Goal: Task Accomplishment & Management: Manage account settings

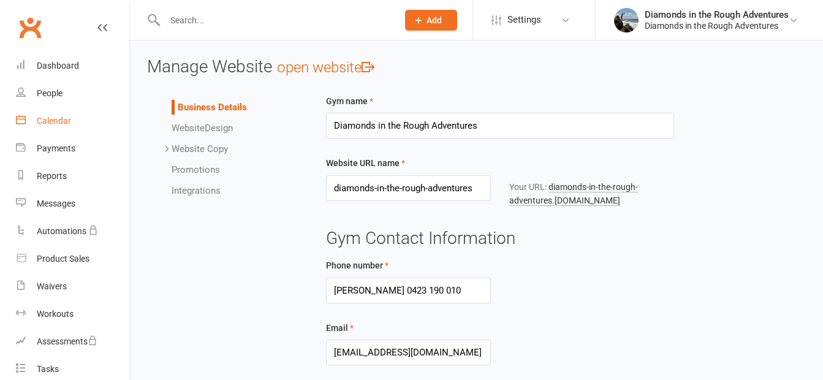
click at [54, 119] on div "Calendar" at bounding box center [54, 121] width 34 height 10
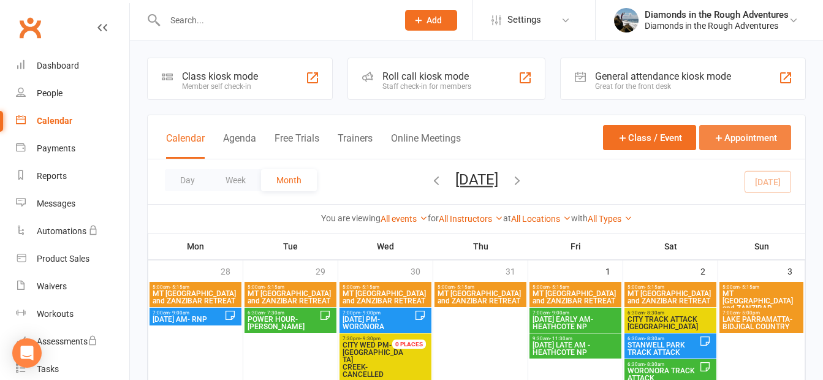
click at [736, 134] on button "Appointment" at bounding box center [745, 137] width 92 height 25
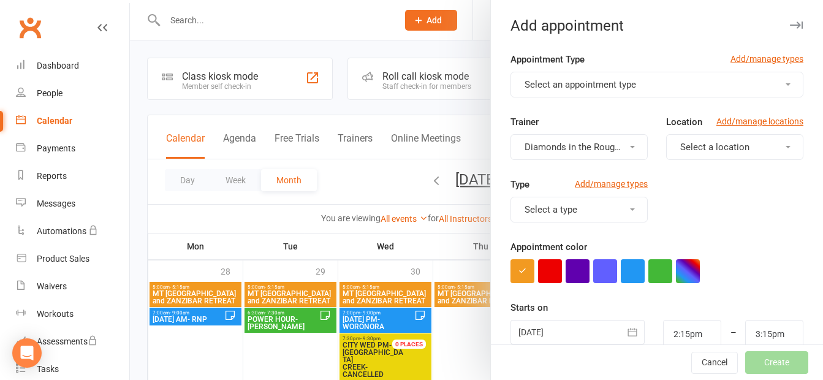
click at [640, 136] on div "Trainer Diamonds in the Rough Adventures" at bounding box center [579, 137] width 156 height 45
click at [451, 47] on div at bounding box center [476, 190] width 693 height 380
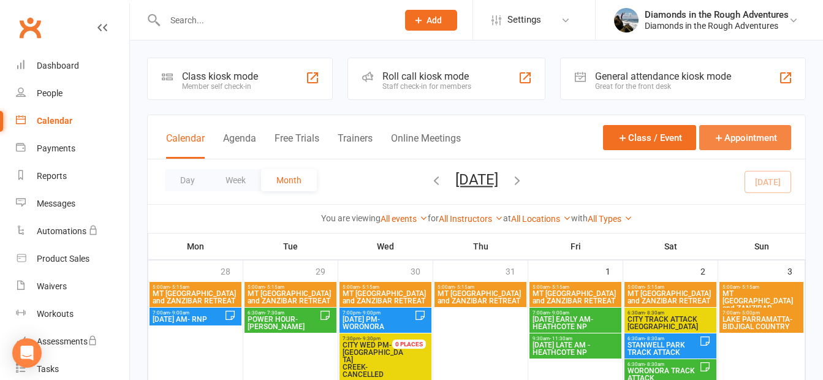
click at [753, 139] on button "Appointment" at bounding box center [745, 137] width 92 height 25
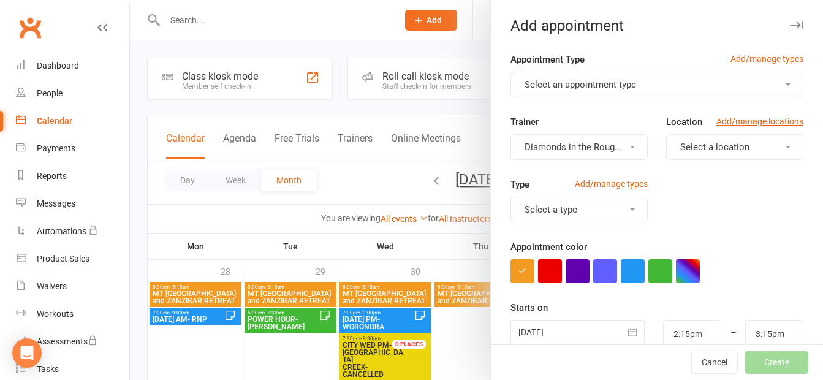
click at [577, 81] on span "Select an appointment type" at bounding box center [579, 84] width 111 height 11
click at [576, 84] on span "Select an appointment type" at bounding box center [579, 84] width 111 height 11
click at [576, 85] on span "Select an appointment type" at bounding box center [579, 84] width 111 height 11
click at [642, 39] on div "Add appointment Appointment Type Add/manage types Select an appointment type Tr…" at bounding box center [656, 190] width 333 height 380
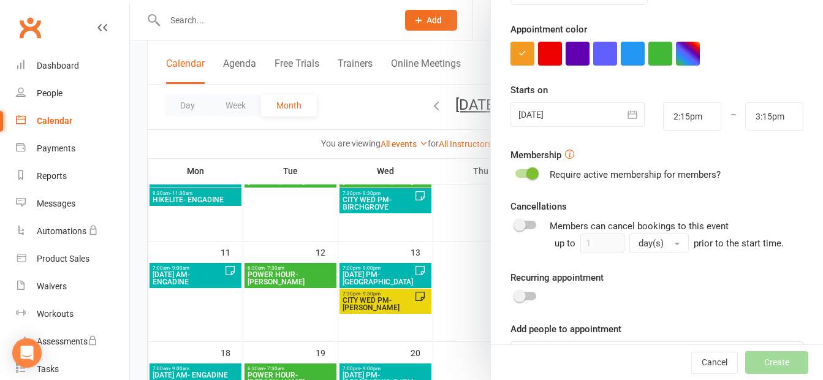
scroll to position [196, 0]
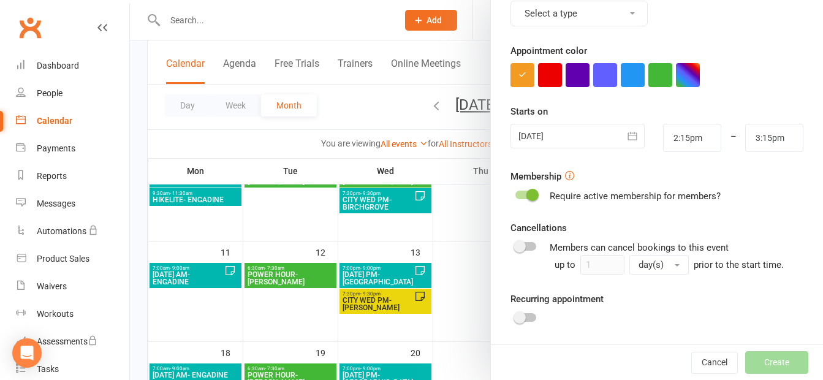
drag, startPoint x: 359, startPoint y: 107, endPoint x: 521, endPoint y: 130, distance: 163.4
click at [364, 107] on div at bounding box center [476, 190] width 693 height 380
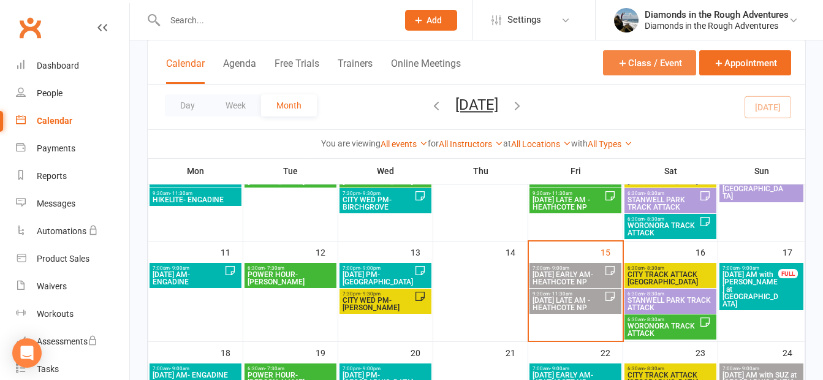
click at [628, 64] on button "Class / Event" at bounding box center [649, 62] width 93 height 25
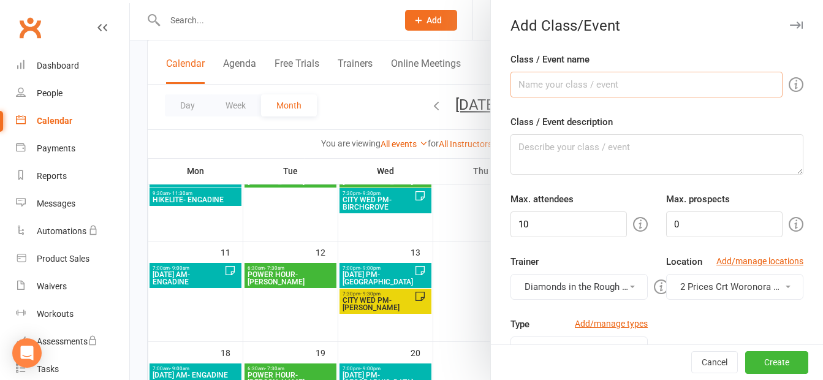
click at [590, 91] on input "Class / Event name" at bounding box center [646, 85] width 272 height 26
type input "[PERSON_NAME] away"
drag, startPoint x: 530, startPoint y: 226, endPoint x: 505, endPoint y: 226, distance: 24.5
click at [510, 226] on input "10" at bounding box center [568, 224] width 116 height 26
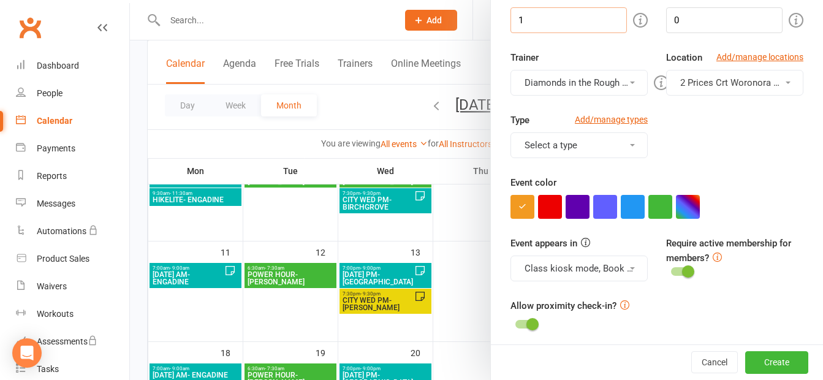
scroll to position [184, 0]
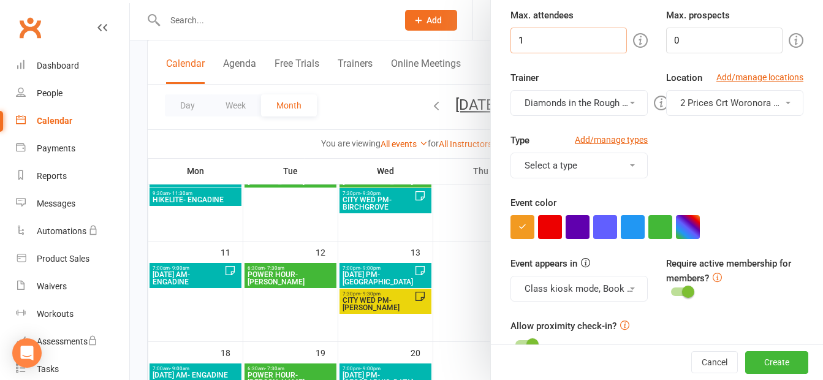
type input "1"
click at [562, 169] on button "Select a type" at bounding box center [578, 166] width 137 height 26
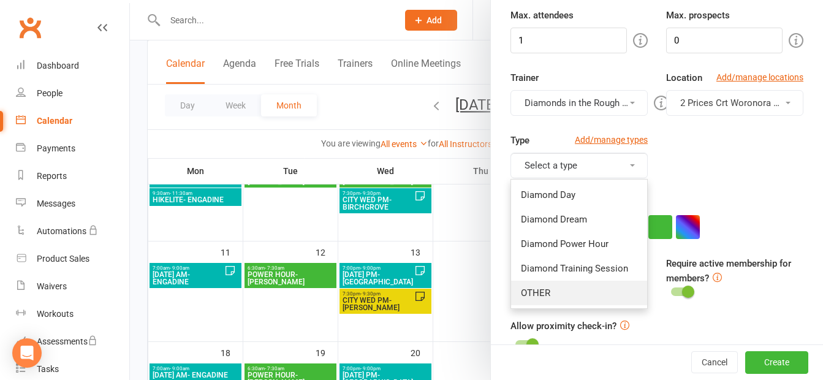
drag, startPoint x: 535, startPoint y: 285, endPoint x: 648, endPoint y: 257, distance: 116.2
click at [536, 285] on link "OTHER" at bounding box center [579, 293] width 136 height 24
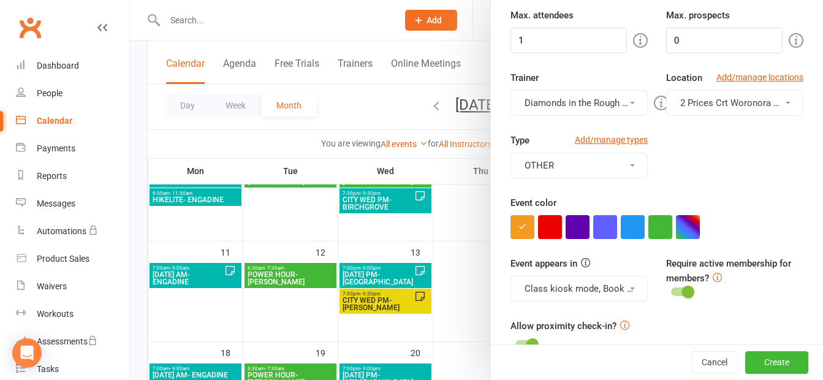
click at [700, 101] on span "2 Prices Crt Woronora ([GEOGRAPHIC_DATA])" at bounding box center [773, 102] width 187 height 11
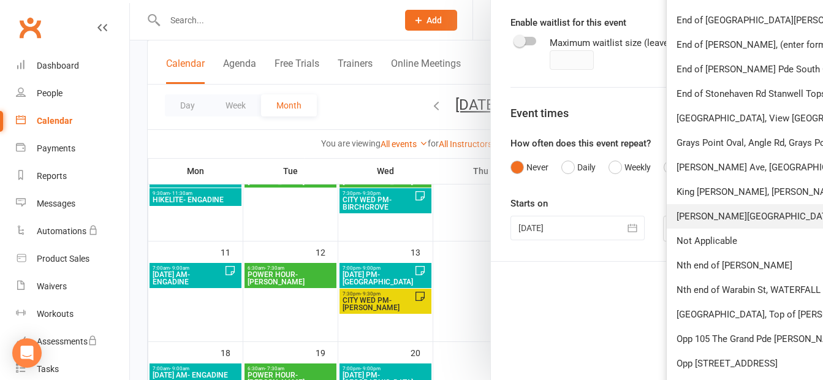
scroll to position [745, 0]
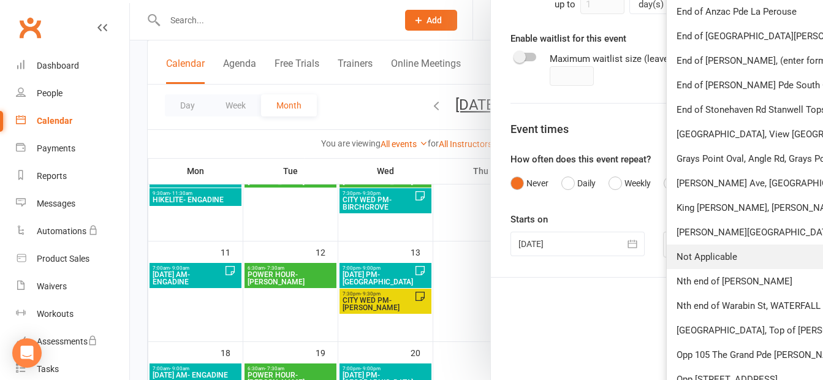
click at [701, 254] on span "Not Applicable" at bounding box center [706, 256] width 61 height 11
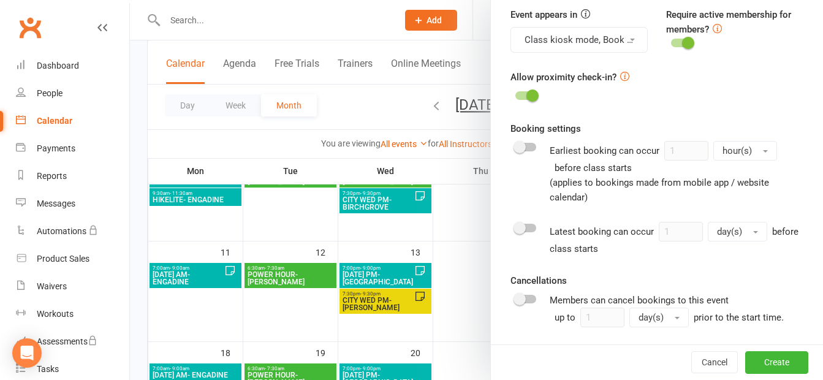
scroll to position [403, 0]
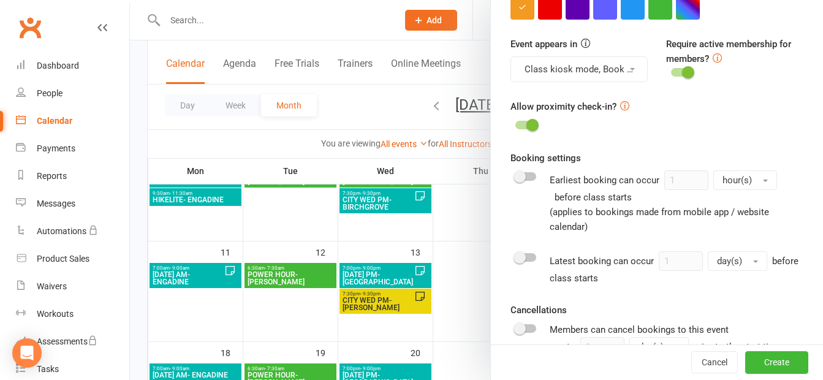
click at [584, 72] on button "Class kiosk mode, Book & Pay, Roll call, Clubworx website calendar and Mobile a…" at bounding box center [578, 69] width 137 height 26
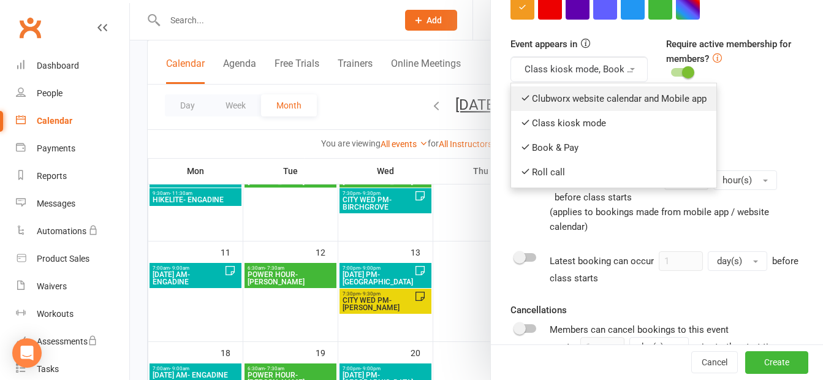
click at [543, 104] on link "Clubworx website calendar and Mobile app" at bounding box center [613, 98] width 205 height 24
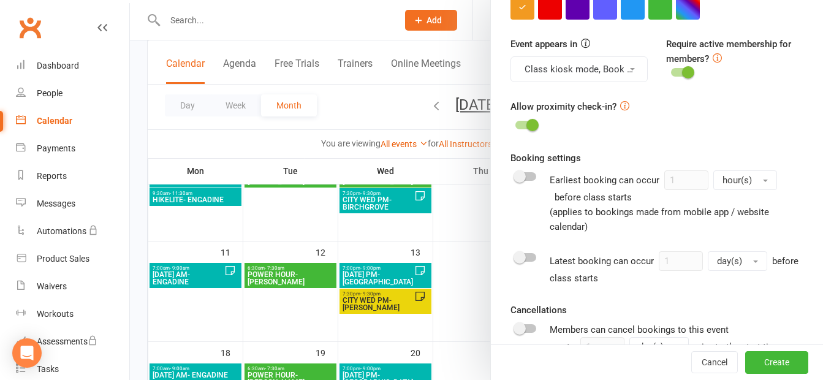
click at [565, 70] on button "Class kiosk mode, Book & Pay, Roll call" at bounding box center [578, 69] width 137 height 26
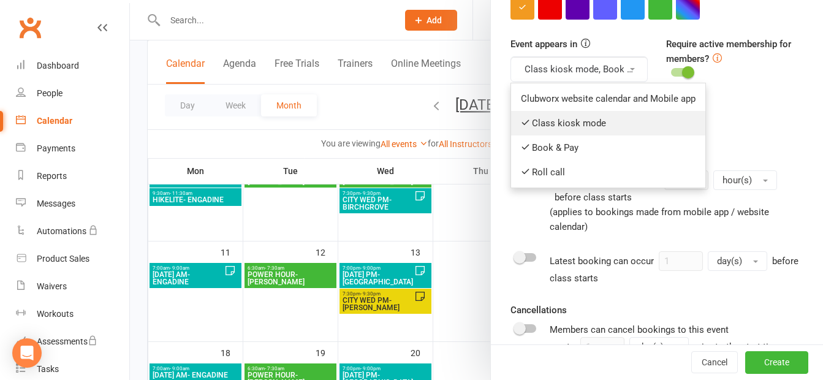
click at [552, 122] on link "Class kiosk mode" at bounding box center [608, 123] width 194 height 24
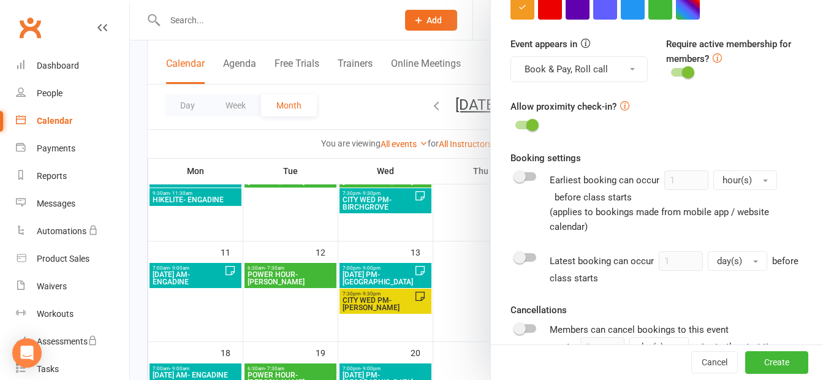
click at [559, 67] on button "Book & Pay, Roll call" at bounding box center [578, 69] width 137 height 26
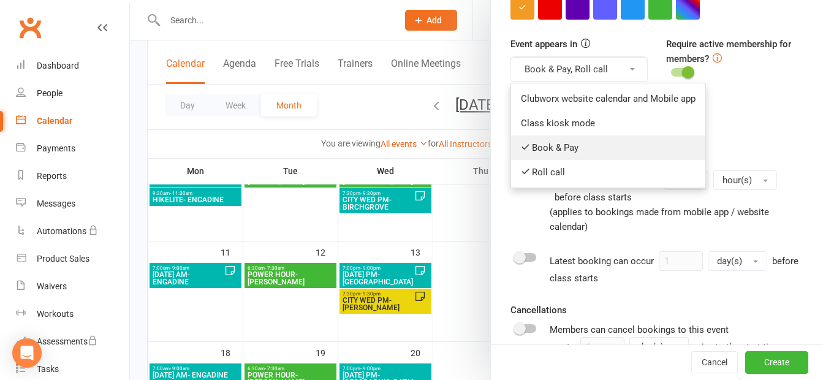
click at [545, 145] on link "Book & Pay" at bounding box center [608, 147] width 194 height 24
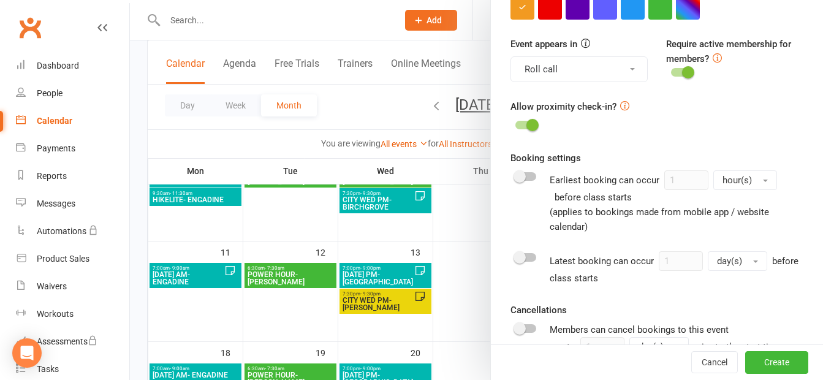
click at [544, 69] on button "Roll call" at bounding box center [578, 69] width 137 height 26
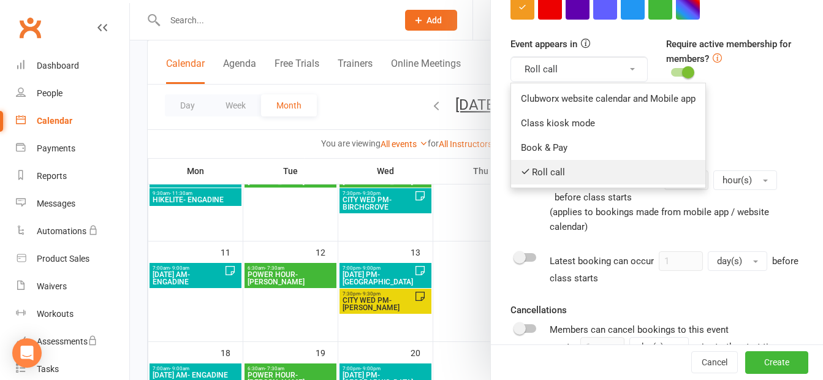
click at [538, 171] on link "Roll call" at bounding box center [608, 172] width 194 height 24
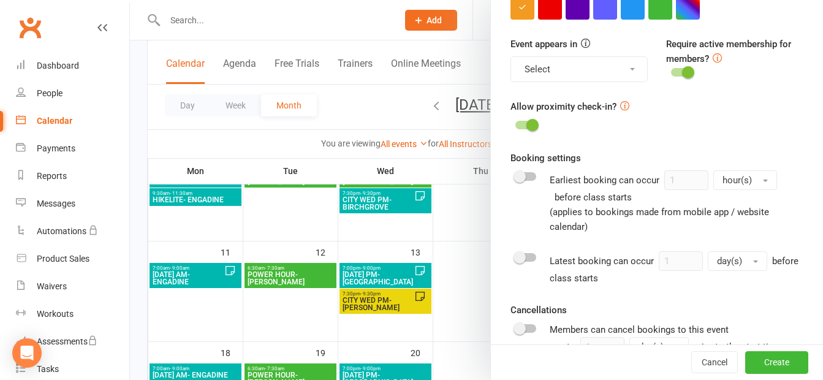
click at [671, 68] on label at bounding box center [681, 72] width 21 height 9
click at [671, 70] on input "checkbox" at bounding box center [671, 70] width 0 height 0
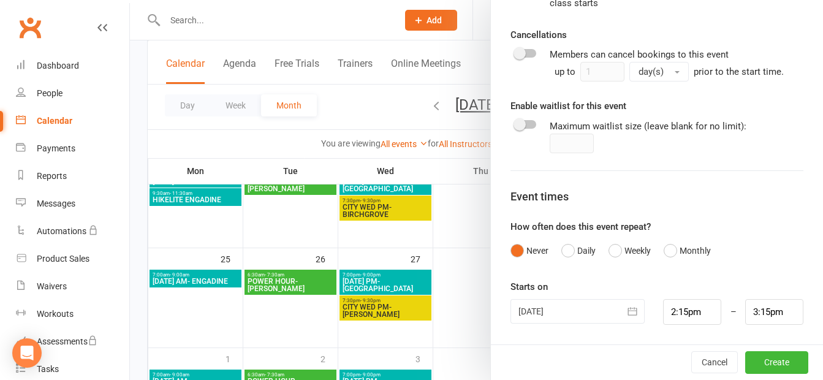
scroll to position [490, 0]
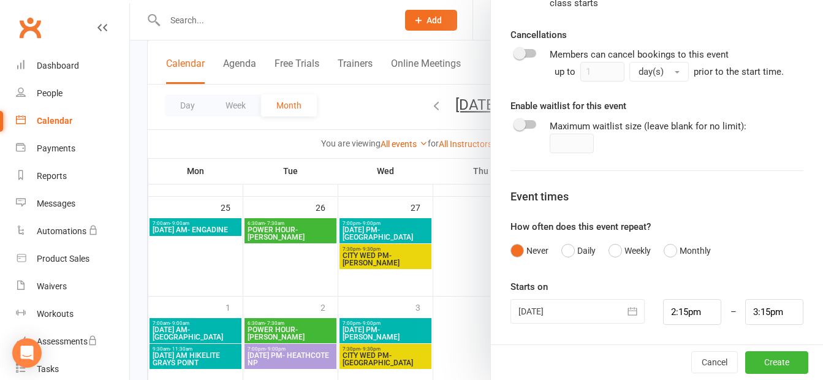
click at [573, 312] on div at bounding box center [577, 311] width 134 height 24
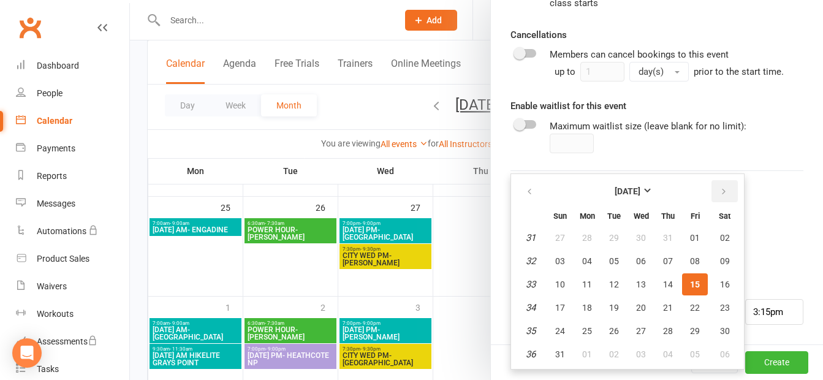
click at [719, 190] on icon "button" at bounding box center [723, 192] width 9 height 10
click at [720, 328] on span "01" at bounding box center [725, 331] width 10 height 10
type input "[DATE]"
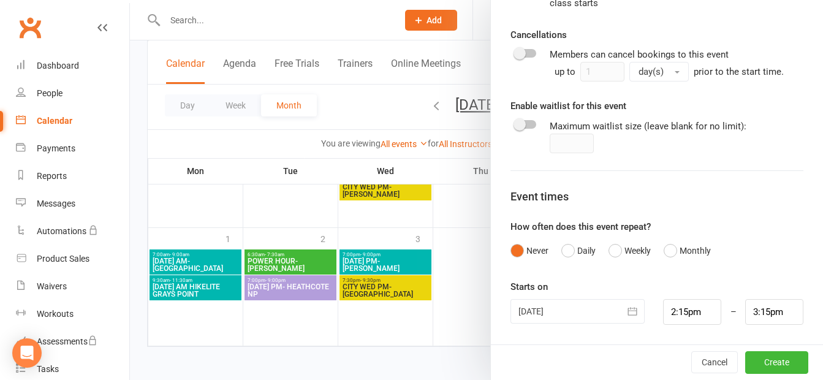
scroll to position [560, 0]
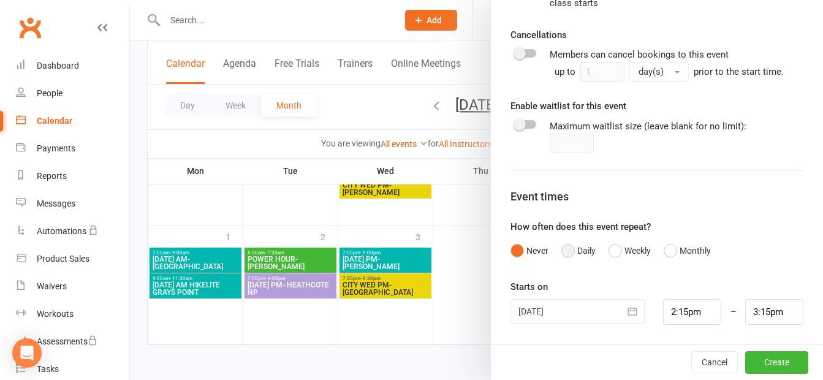
click at [561, 247] on button "Daily" at bounding box center [578, 250] width 34 height 23
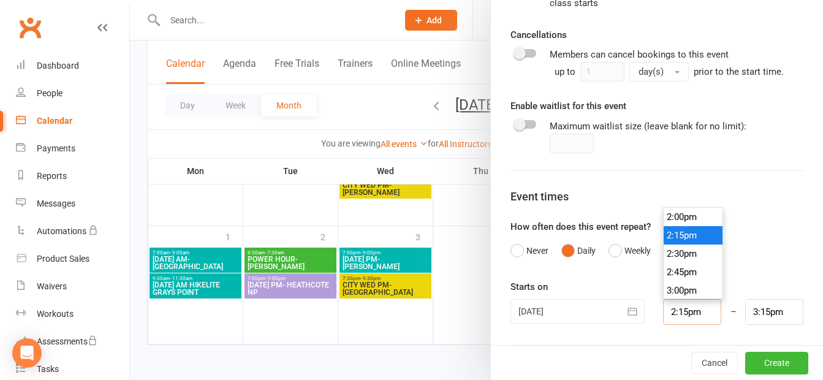
drag, startPoint x: 693, startPoint y: 309, endPoint x: 643, endPoint y: 306, distance: 50.3
click at [654, 306] on div "2:15pm 12:00am 12:15am 12:30am 12:45am 1:00am 1:15am 1:30am 1:45am 2:00am 2:15a…" at bounding box center [692, 312] width 77 height 26
type input "5"
type input "6:00am"
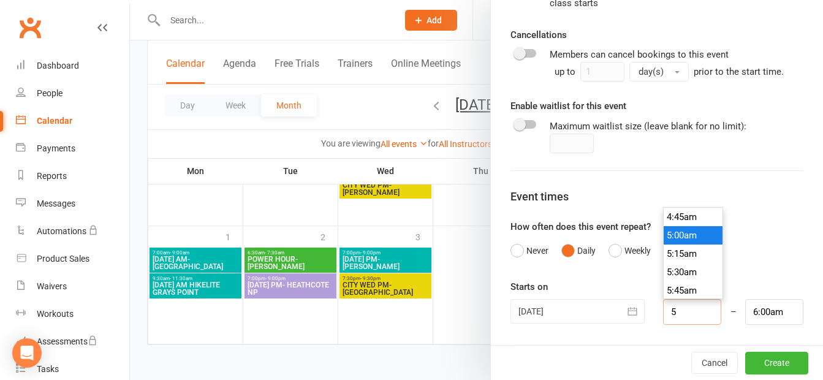
type input "5:00am"
click at [685, 233] on li "5:00am" at bounding box center [692, 235] width 59 height 18
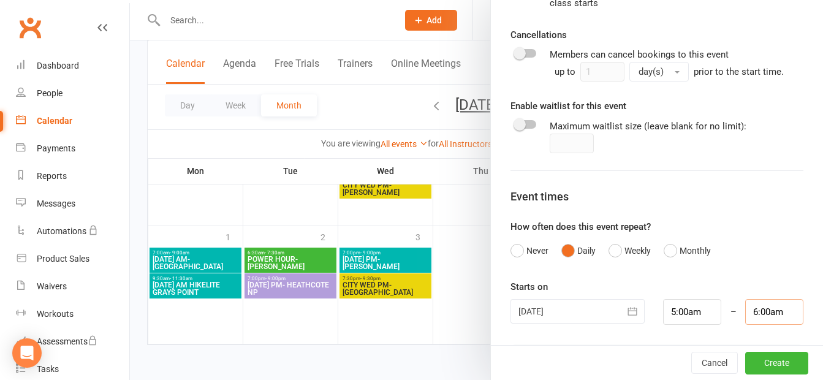
click at [769, 311] on input "6:00am" at bounding box center [774, 312] width 58 height 26
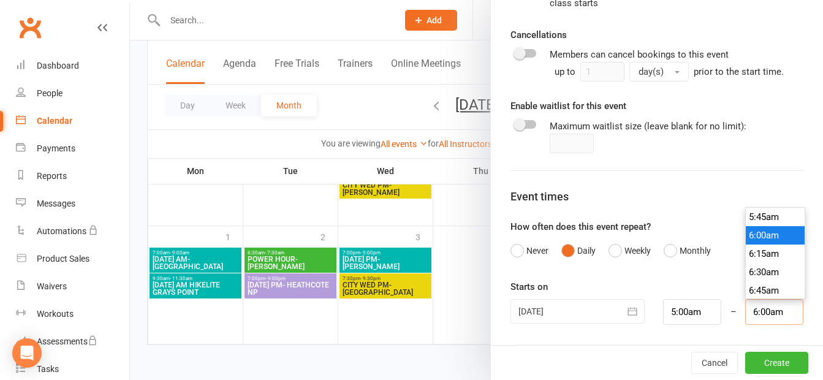
scroll to position [361, 0]
type input "5:15am"
click at [752, 243] on li "5:15am" at bounding box center [774, 241] width 59 height 18
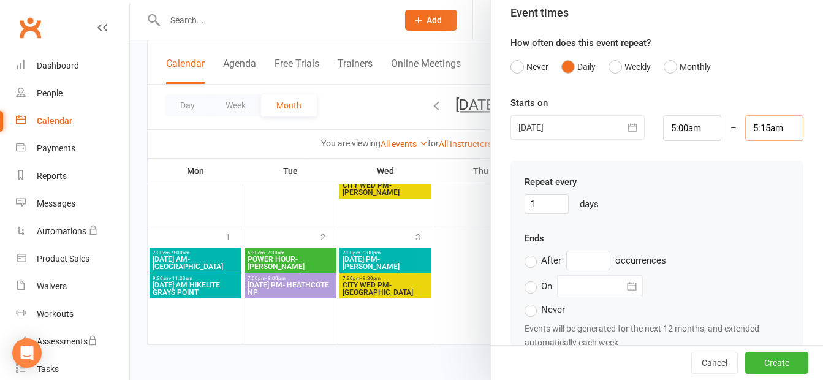
scroll to position [905, 0]
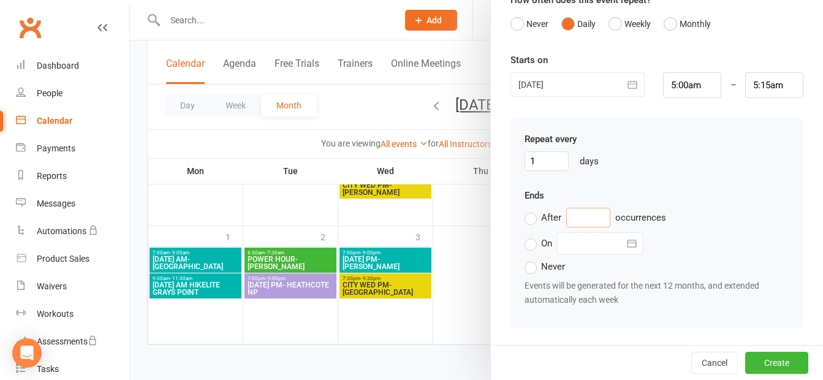
click at [584, 220] on input "text" at bounding box center [588, 218] width 44 height 20
type input "10"
click at [758, 358] on button "Create" at bounding box center [776, 363] width 63 height 22
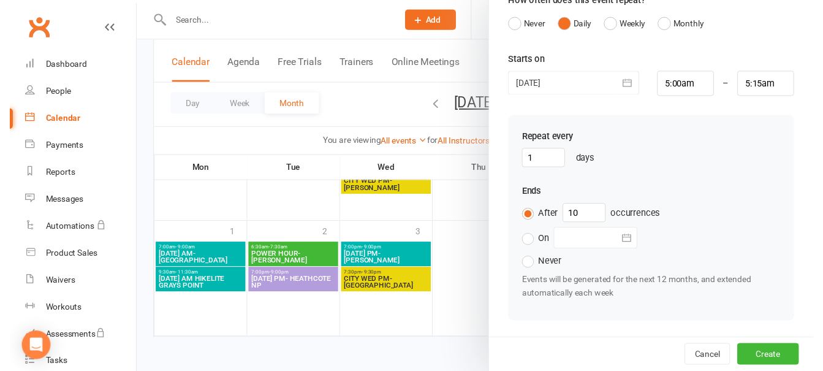
scroll to position [919, 0]
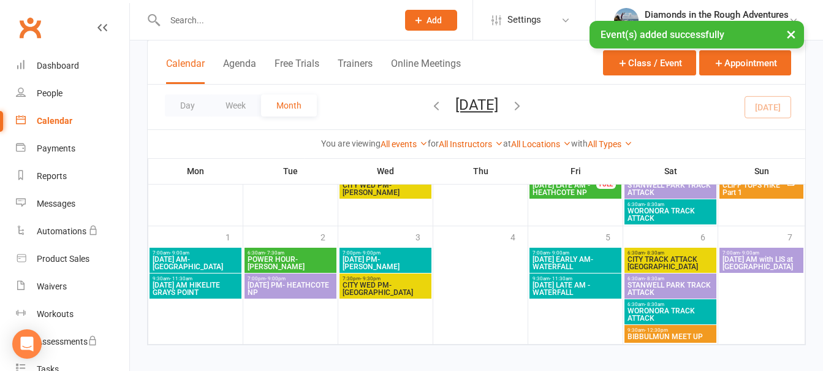
click at [524, 107] on icon "button" at bounding box center [516, 105] width 13 height 13
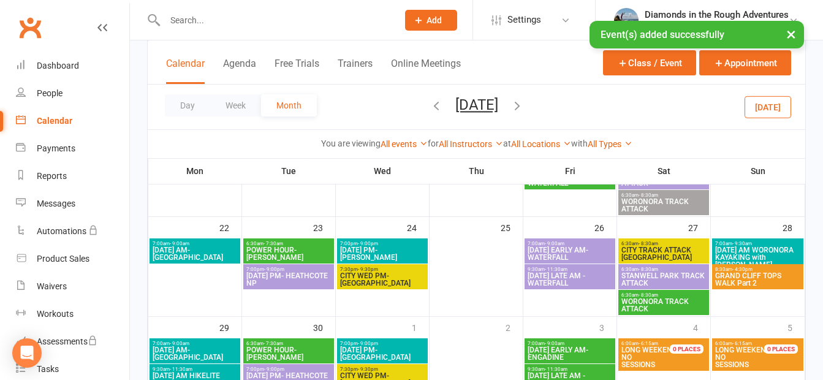
scroll to position [421, 0]
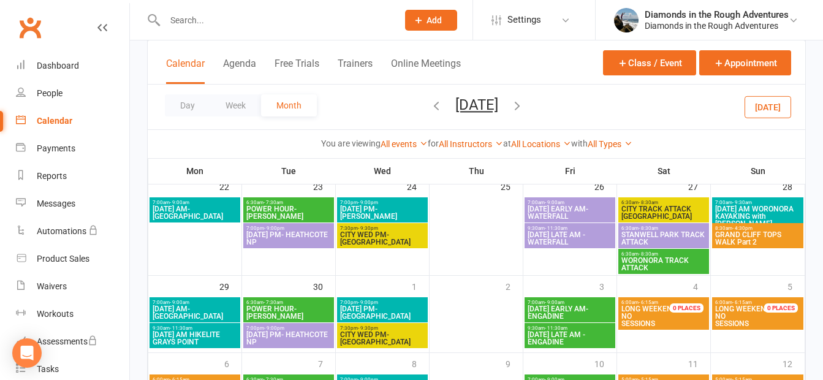
click at [524, 103] on icon "button" at bounding box center [516, 105] width 13 height 13
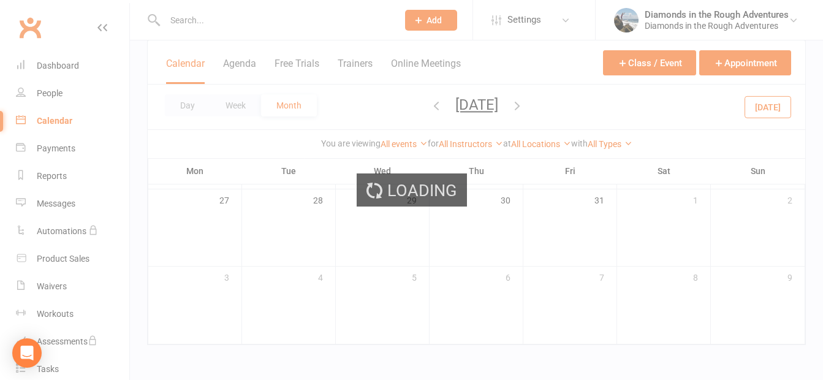
scroll to position [380, 0]
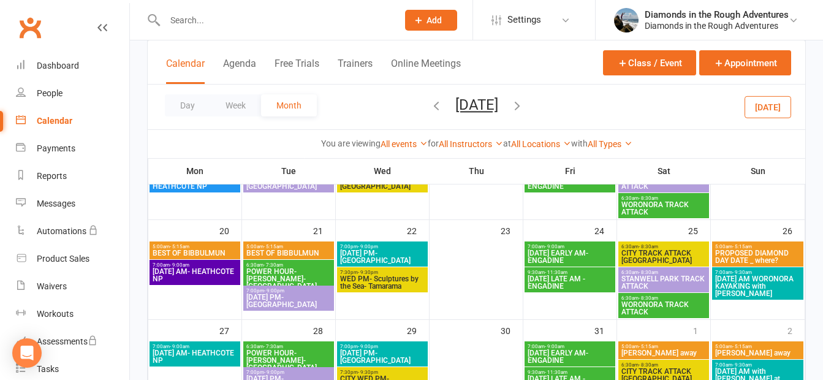
click at [524, 107] on icon "button" at bounding box center [516, 105] width 13 height 13
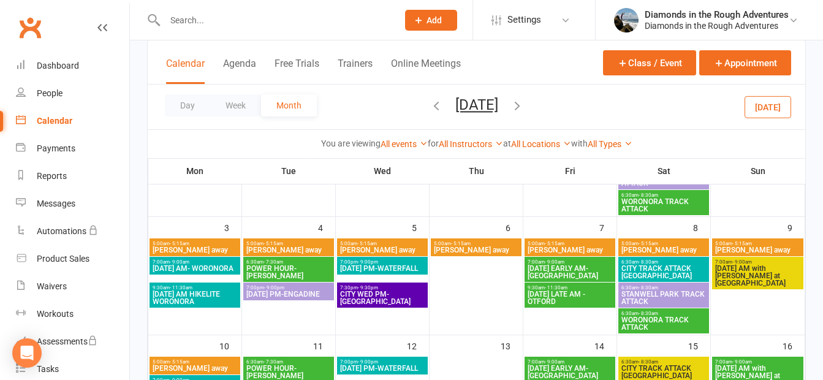
scroll to position [196, 0]
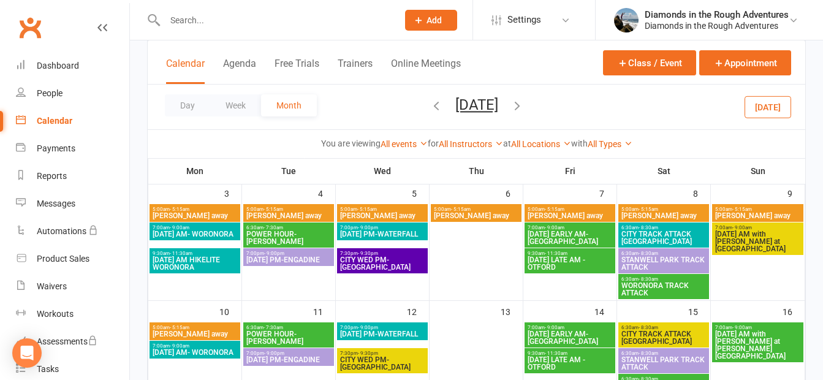
click at [758, 236] on span "[DATE] AM with [PERSON_NAME] at [GEOGRAPHIC_DATA]" at bounding box center [757, 241] width 86 height 22
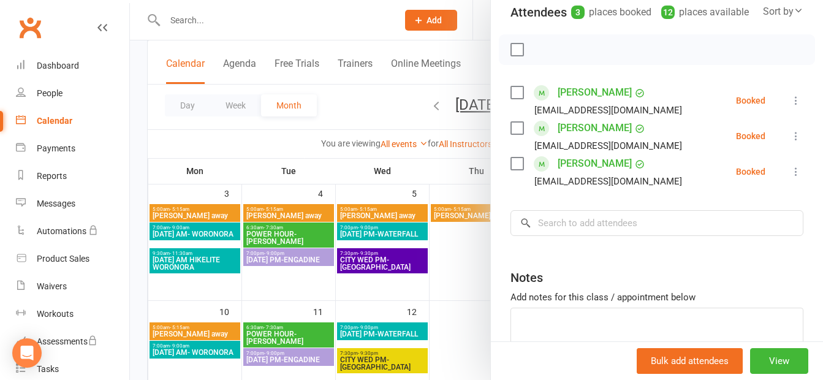
scroll to position [184, 0]
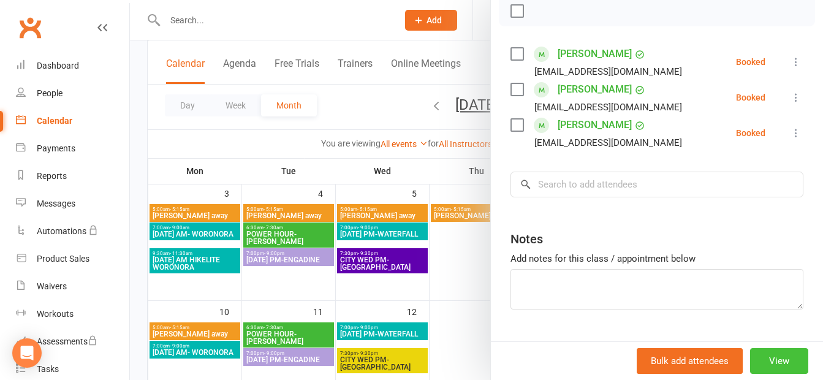
click at [760, 366] on button "View" at bounding box center [779, 361] width 58 height 26
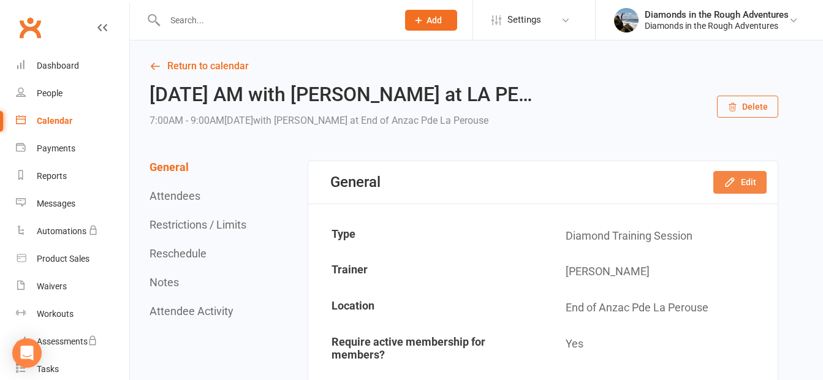
click at [742, 181] on button "Edit" at bounding box center [739, 182] width 53 height 22
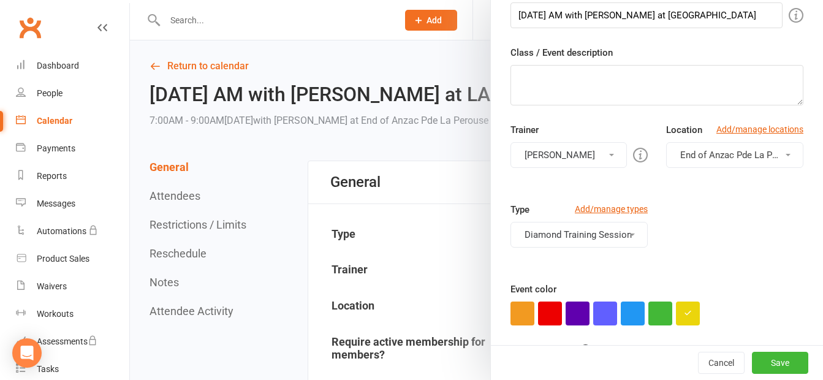
scroll to position [184, 0]
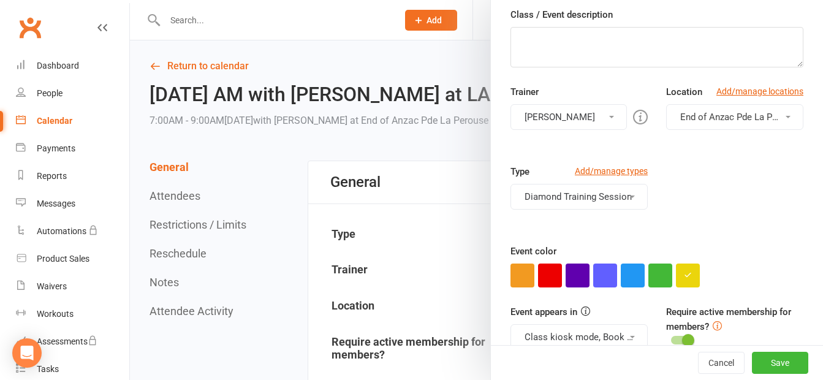
click at [570, 112] on button "[PERSON_NAME]" at bounding box center [568, 117] width 116 height 26
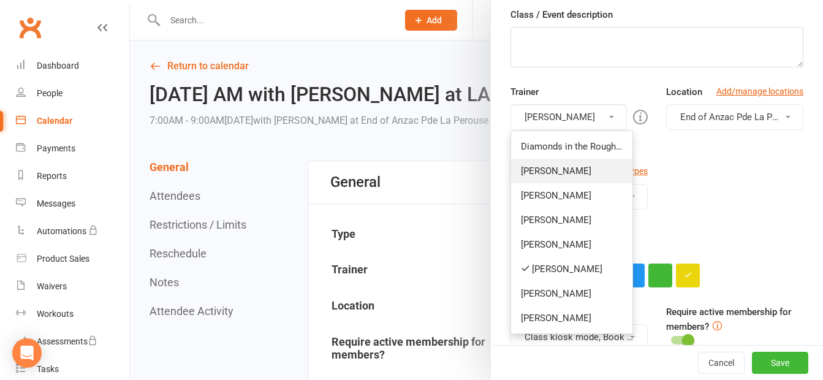
click at [560, 168] on link "[PERSON_NAME]" at bounding box center [571, 171] width 121 height 24
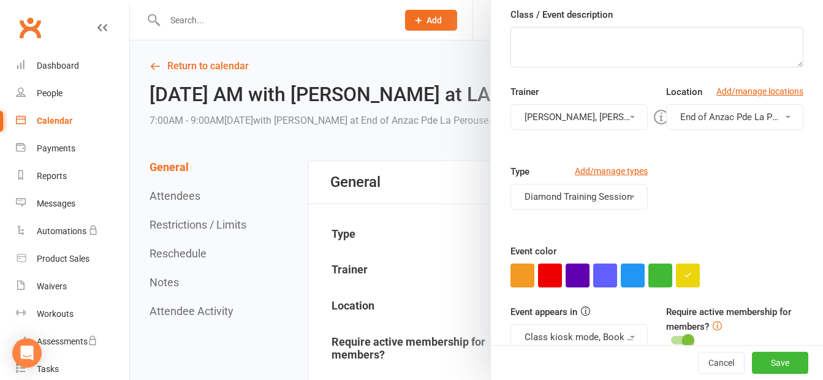
click at [562, 118] on button "[PERSON_NAME], [PERSON_NAME]" at bounding box center [578, 117] width 137 height 26
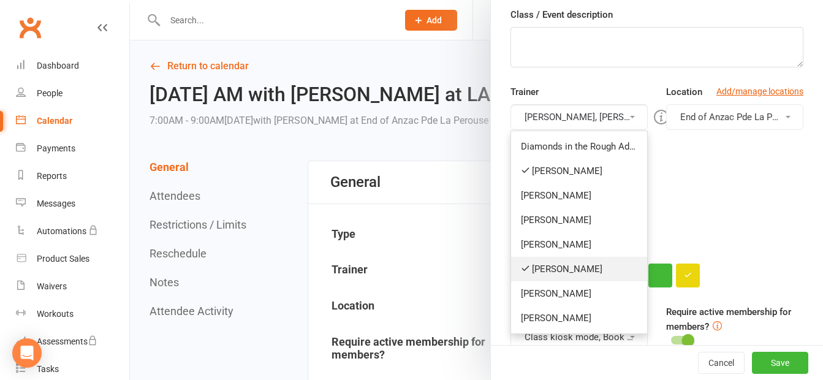
click at [541, 269] on link "[PERSON_NAME]" at bounding box center [579, 269] width 136 height 24
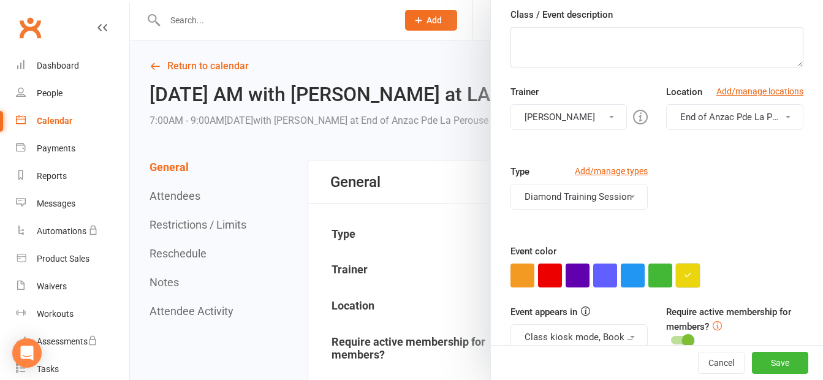
click at [684, 271] on icon "button" at bounding box center [688, 275] width 8 height 8
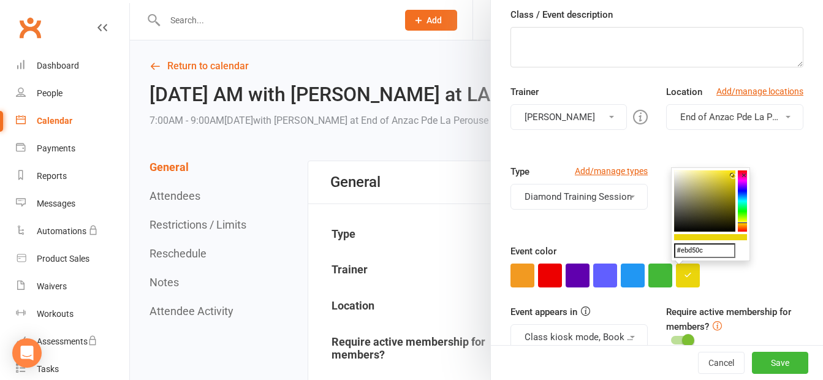
drag, startPoint x: 710, startPoint y: 247, endPoint x: 665, endPoint y: 254, distance: 46.4
click at [702, 247] on input "#ebd50c" at bounding box center [704, 250] width 61 height 15
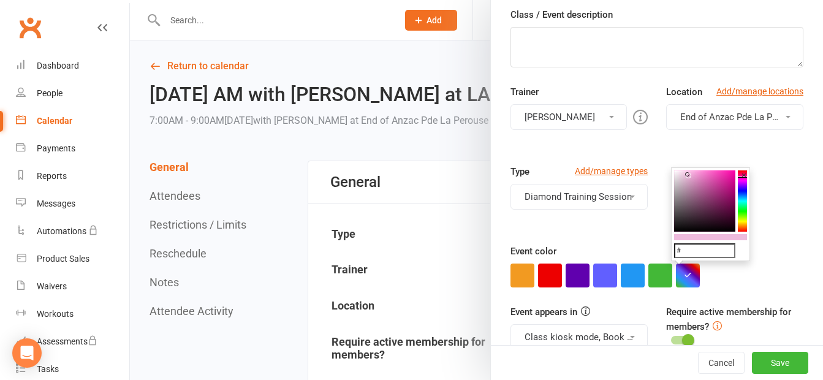
type input "#00b7b0"
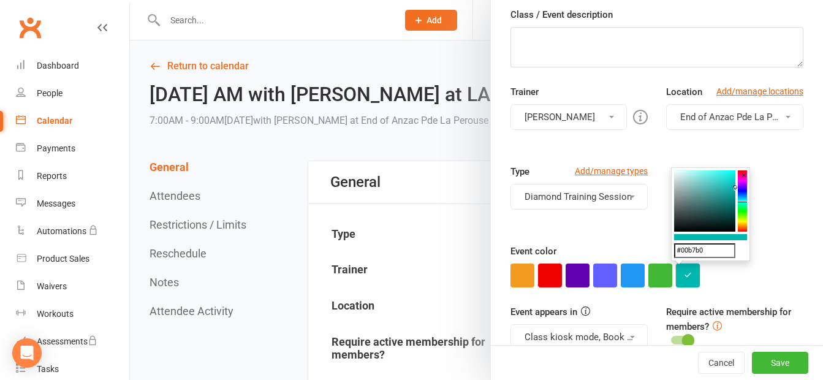
click at [684, 276] on icon "button" at bounding box center [688, 275] width 8 height 8
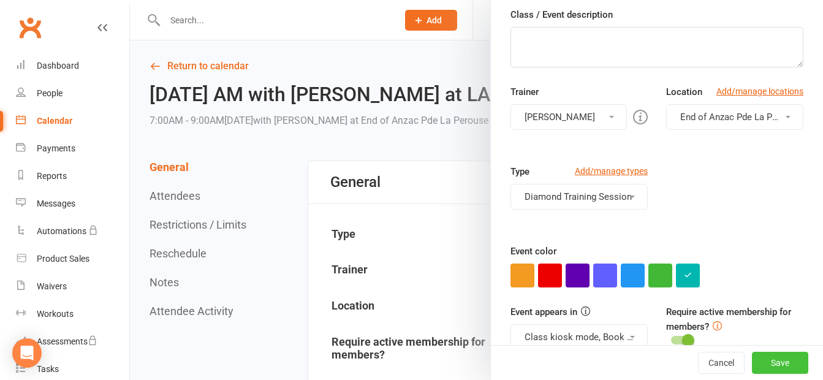
click at [764, 356] on button "Save" at bounding box center [780, 363] width 56 height 22
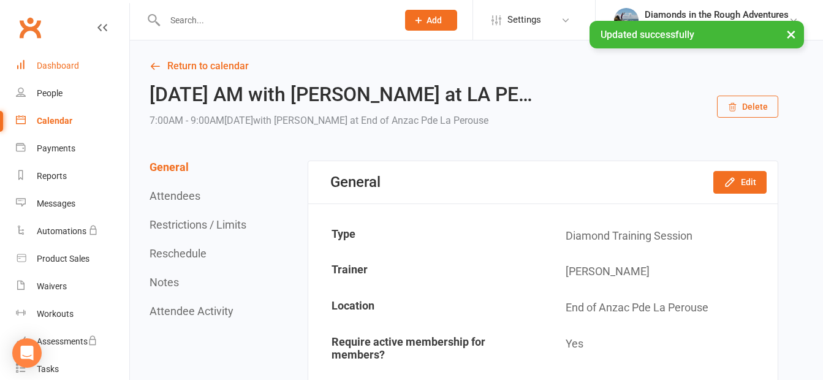
click at [67, 62] on div "Dashboard" at bounding box center [58, 66] width 42 height 10
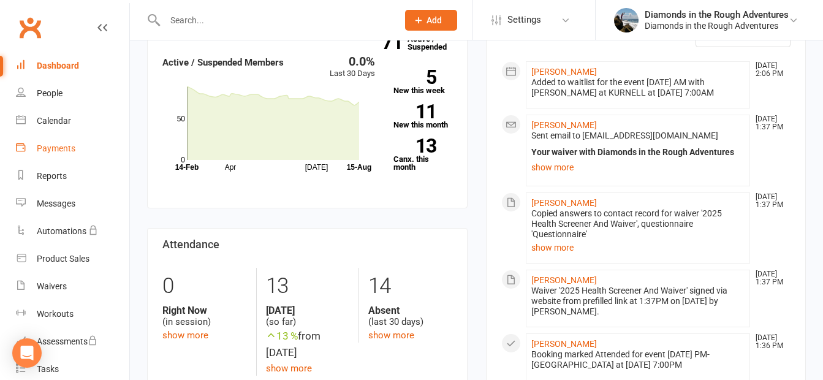
scroll to position [122, 0]
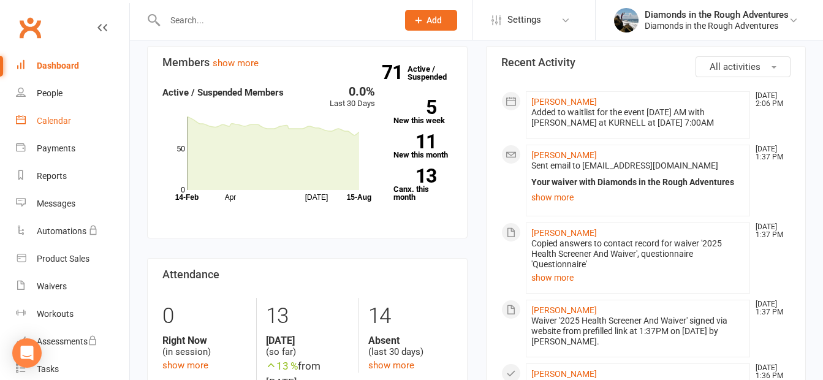
click at [53, 125] on div "Calendar" at bounding box center [54, 121] width 34 height 10
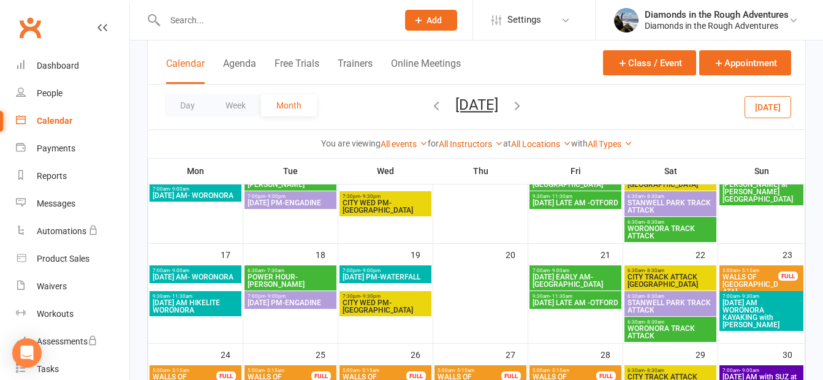
scroll to position [429, 0]
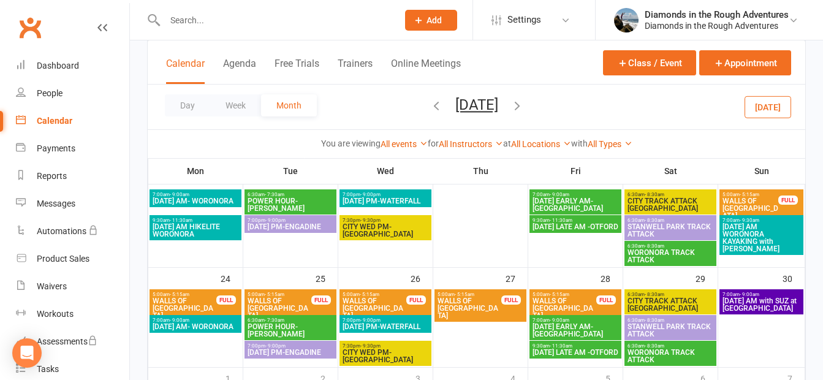
click at [429, 104] on icon "button" at bounding box center [435, 105] width 13 height 13
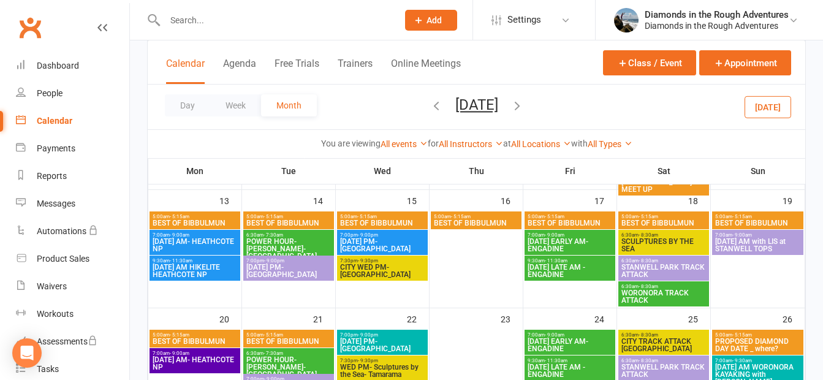
scroll to position [318, 0]
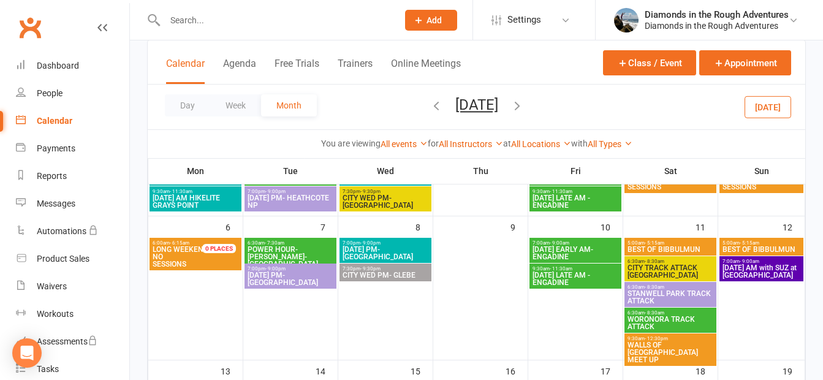
scroll to position [122, 0]
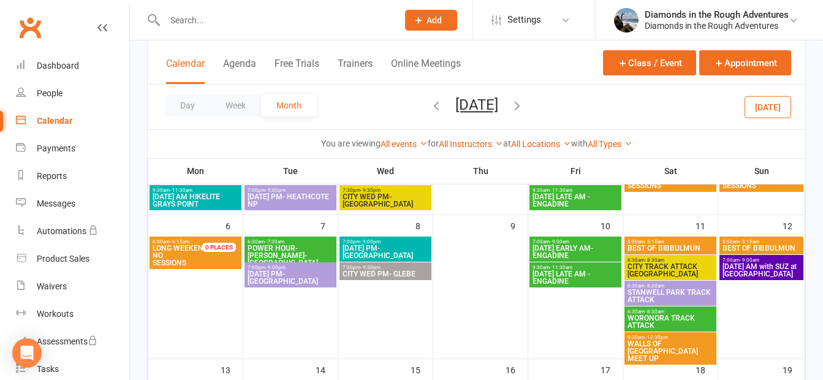
click at [747, 102] on button "[DATE]" at bounding box center [767, 107] width 47 height 22
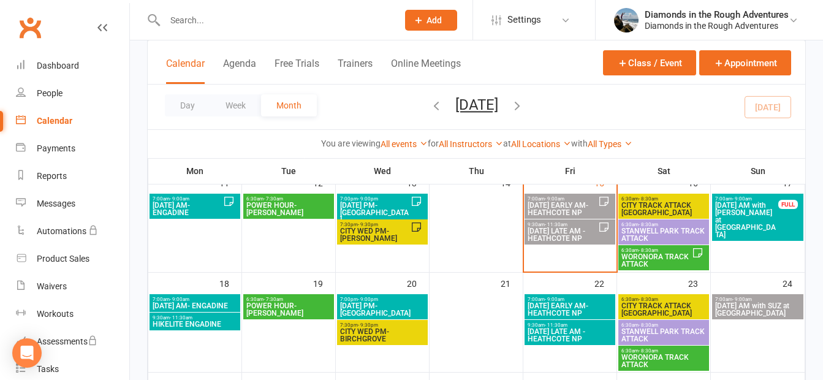
scroll to position [306, 0]
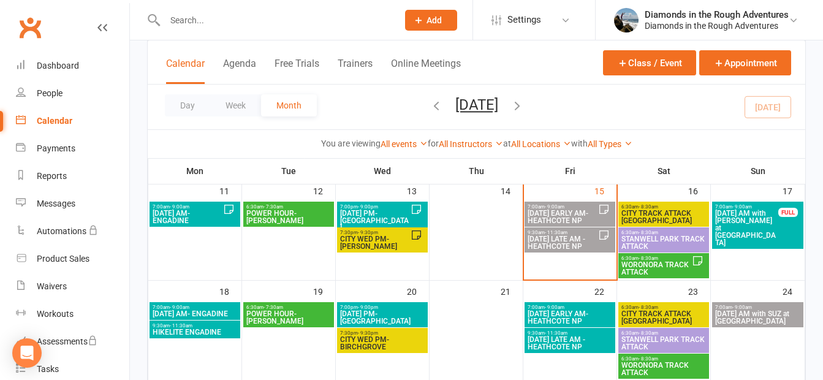
click at [524, 102] on icon "button" at bounding box center [516, 105] width 13 height 13
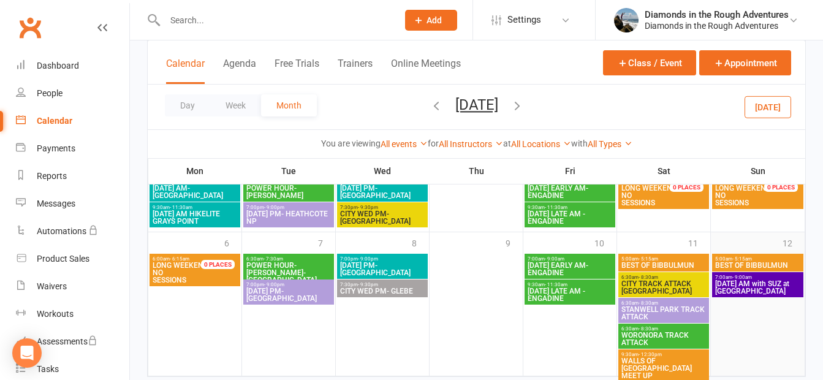
scroll to position [573, 0]
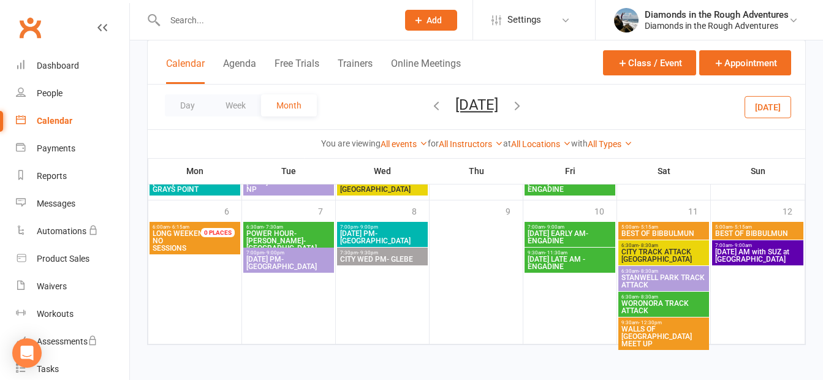
click at [755, 252] on span "[DATE] AM with SUZ at [GEOGRAPHIC_DATA]" at bounding box center [757, 255] width 86 height 15
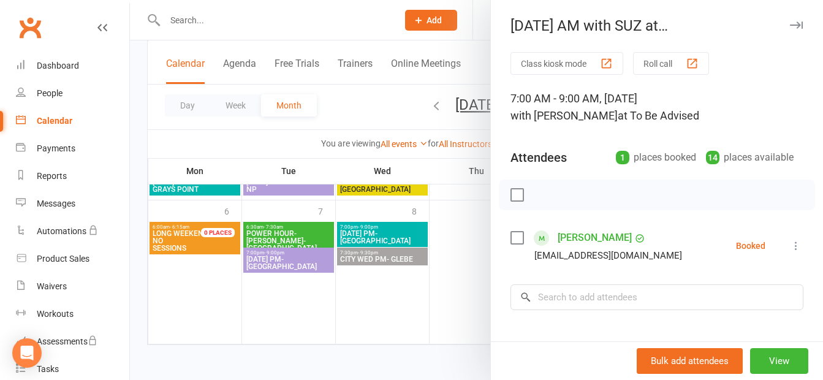
click at [450, 275] on div at bounding box center [476, 190] width 693 height 380
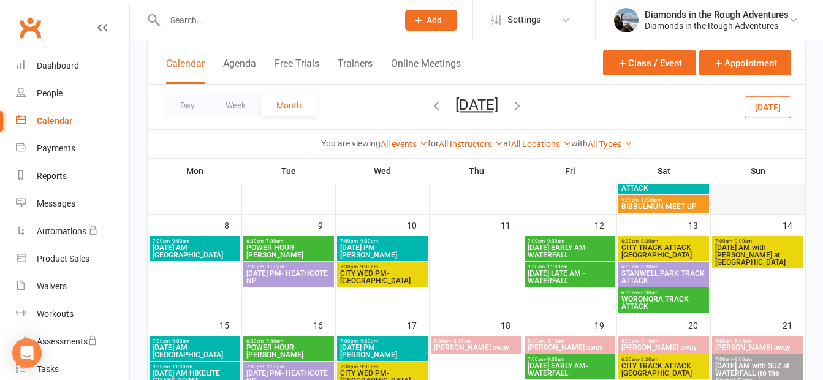
scroll to position [206, 0]
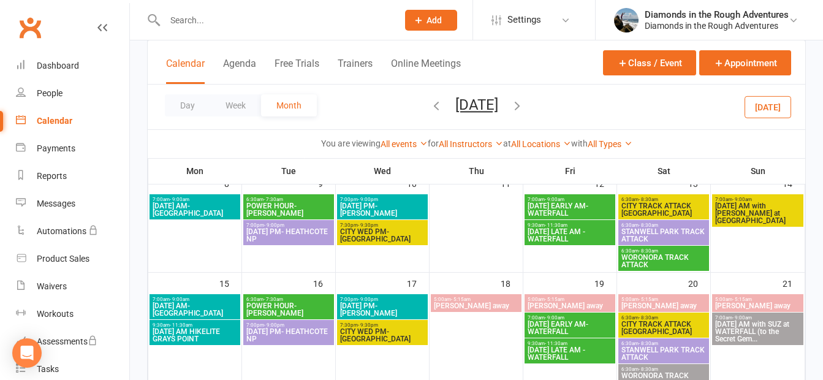
click at [752, 205] on span "[DATE] AM with [PERSON_NAME] at [GEOGRAPHIC_DATA]" at bounding box center [757, 213] width 86 height 22
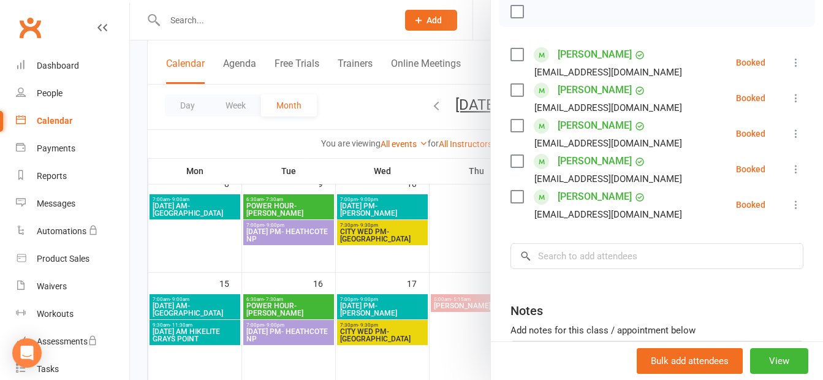
scroll to position [184, 0]
click at [454, 230] on div at bounding box center [476, 190] width 693 height 380
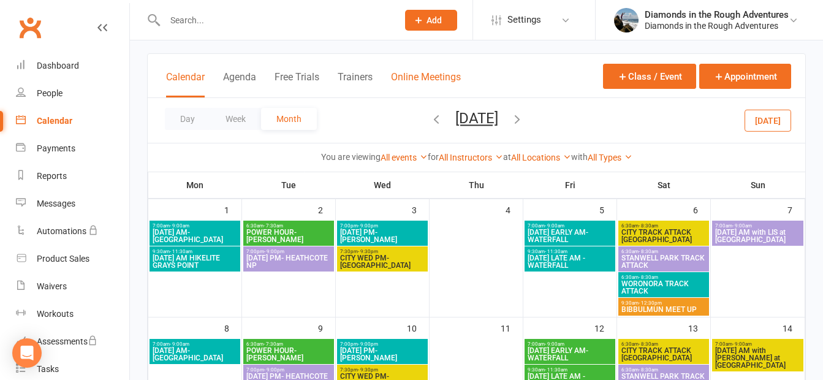
scroll to position [22, 0]
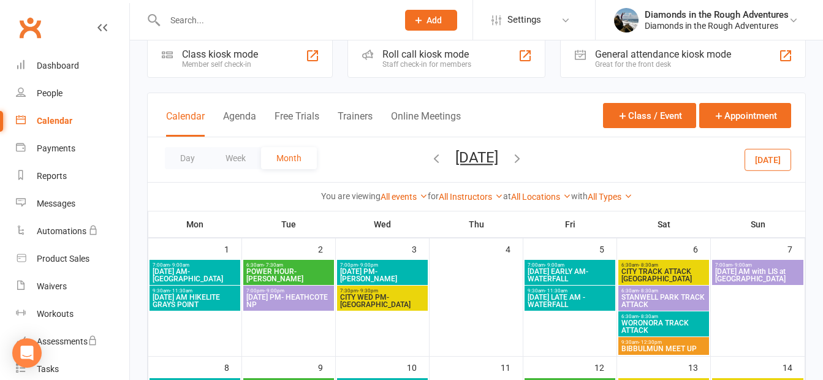
click at [429, 157] on icon "button" at bounding box center [435, 157] width 13 height 13
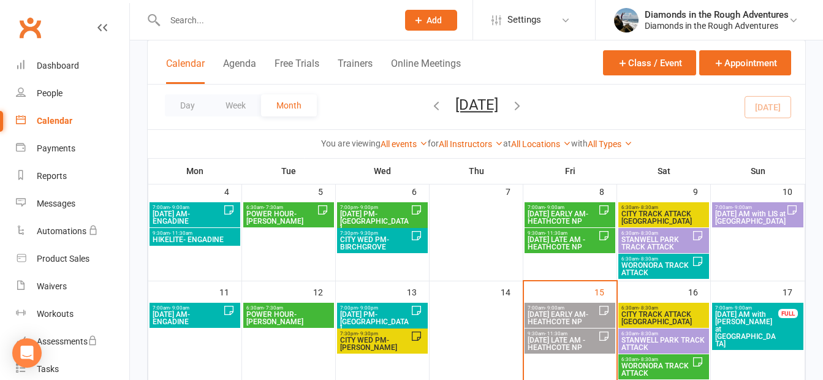
scroll to position [206, 0]
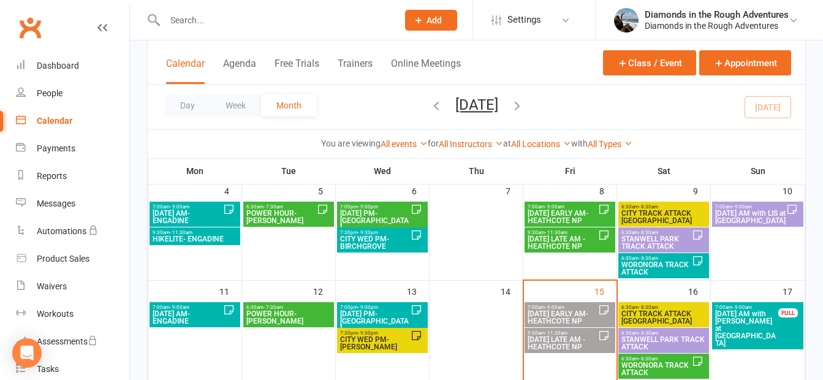
click at [750, 318] on span "[DATE] AM with [PERSON_NAME] at [GEOGRAPHIC_DATA]" at bounding box center [746, 328] width 64 height 37
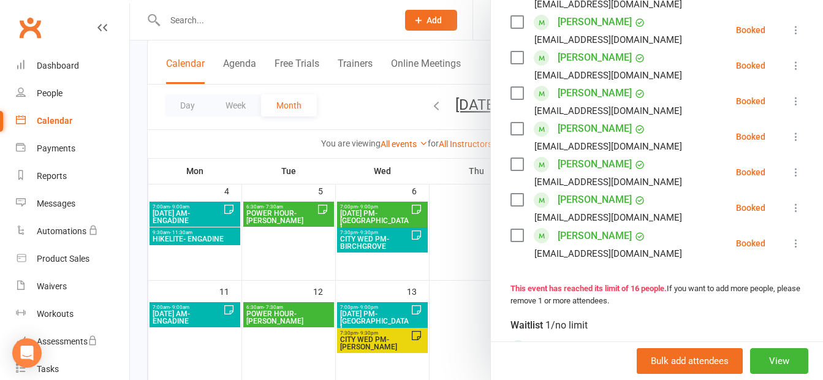
scroll to position [612, 0]
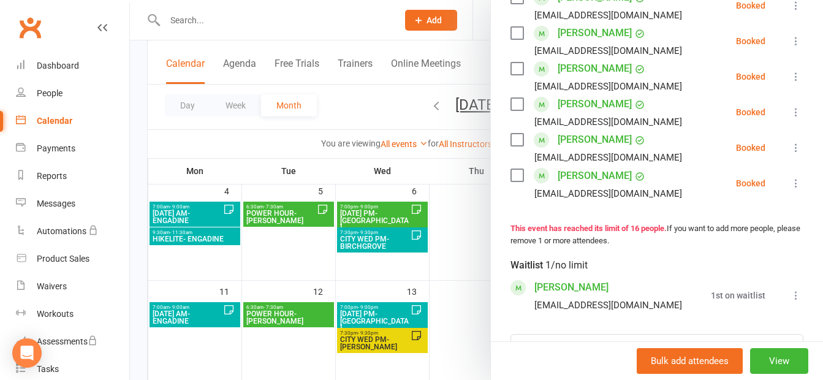
click at [307, 356] on div at bounding box center [476, 190] width 693 height 380
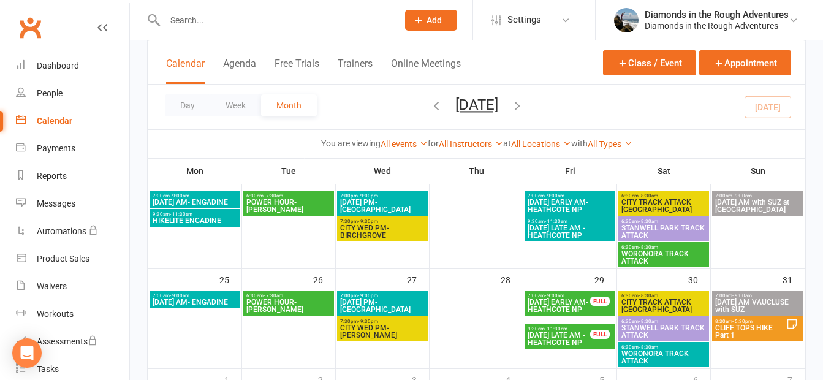
scroll to position [390, 0]
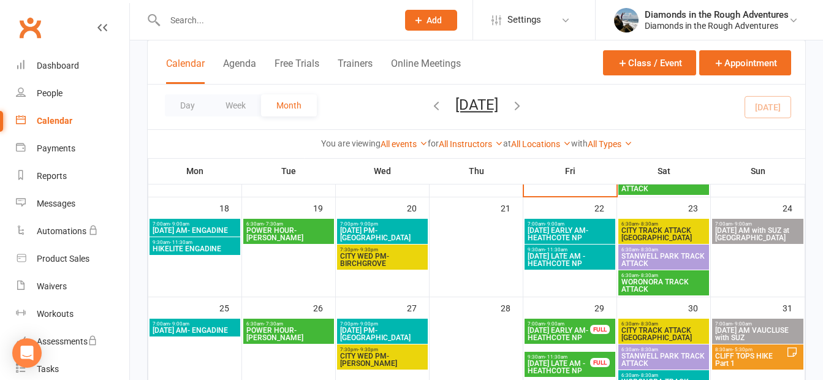
click at [756, 236] on span "[DATE] AM with SUZ at [GEOGRAPHIC_DATA]" at bounding box center [757, 234] width 86 height 15
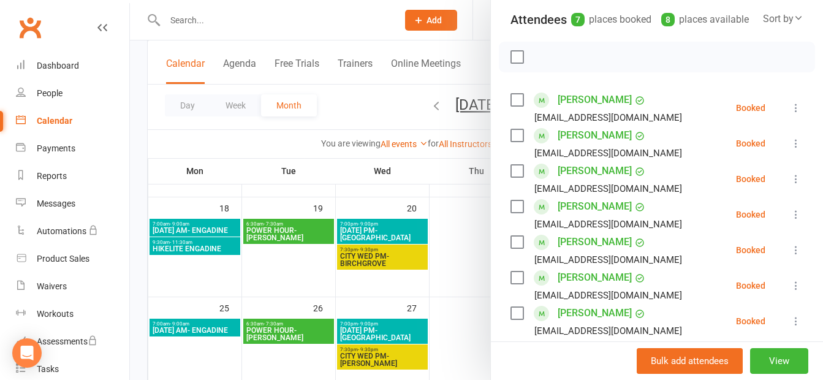
scroll to position [184, 0]
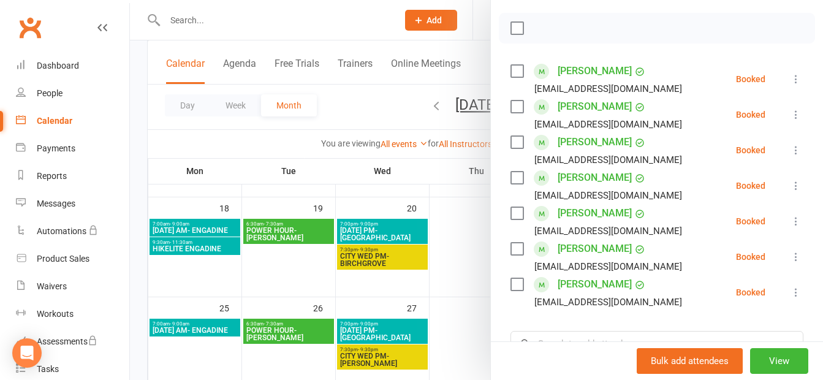
click at [451, 262] on div at bounding box center [476, 190] width 693 height 380
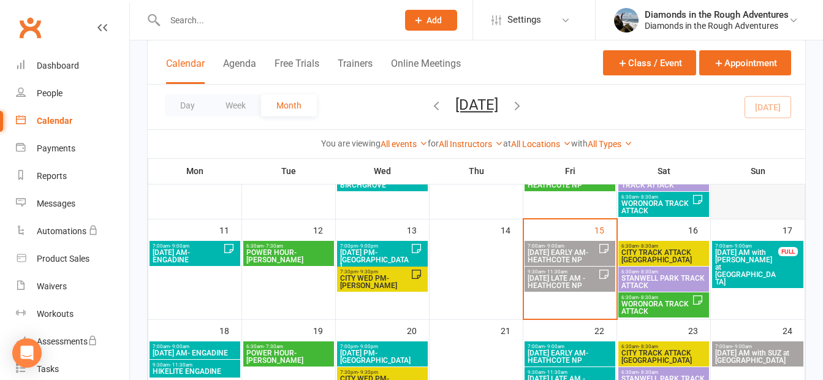
scroll to position [206, 0]
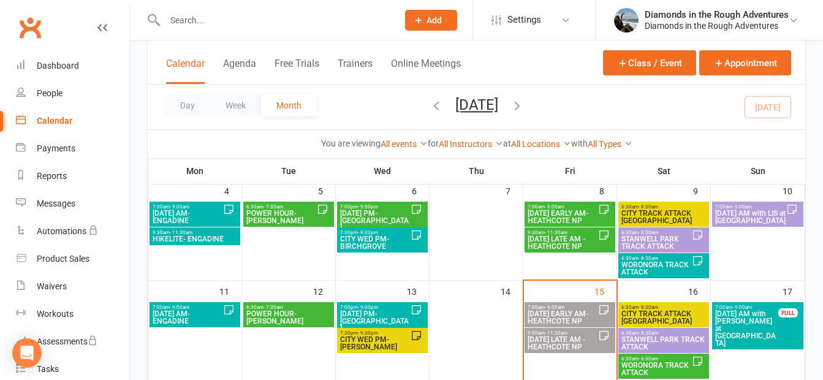
click at [744, 216] on span "[DATE] AM with LIS at [GEOGRAPHIC_DATA]" at bounding box center [750, 216] width 72 height 15
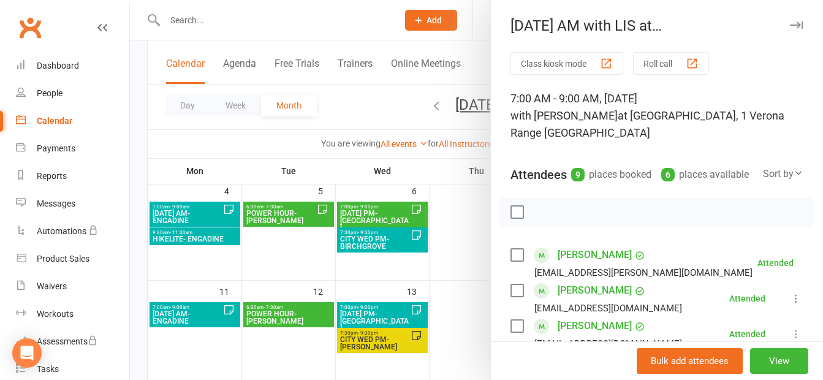
click at [456, 224] on div at bounding box center [476, 190] width 693 height 380
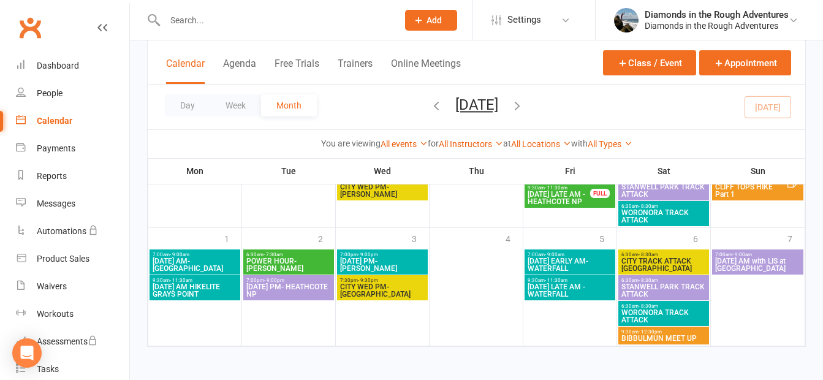
scroll to position [560, 0]
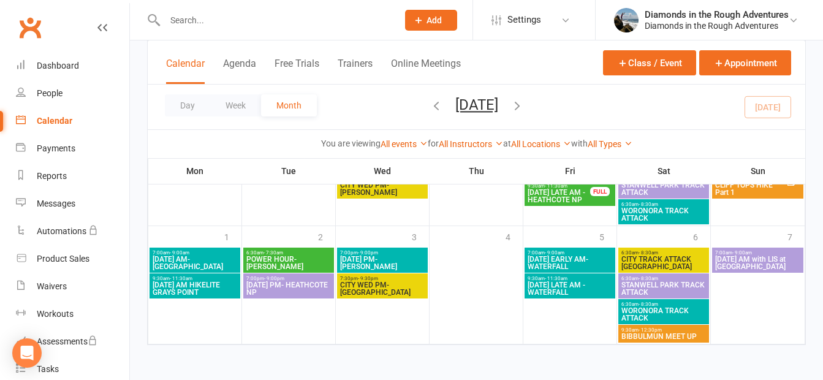
click at [524, 100] on icon "button" at bounding box center [516, 105] width 13 height 13
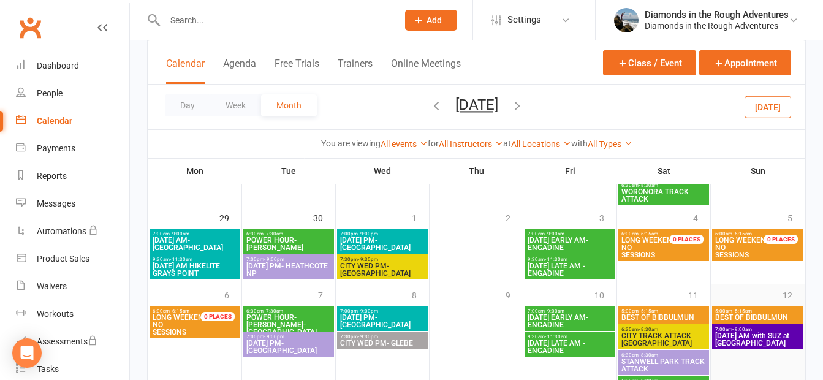
scroll to position [573, 0]
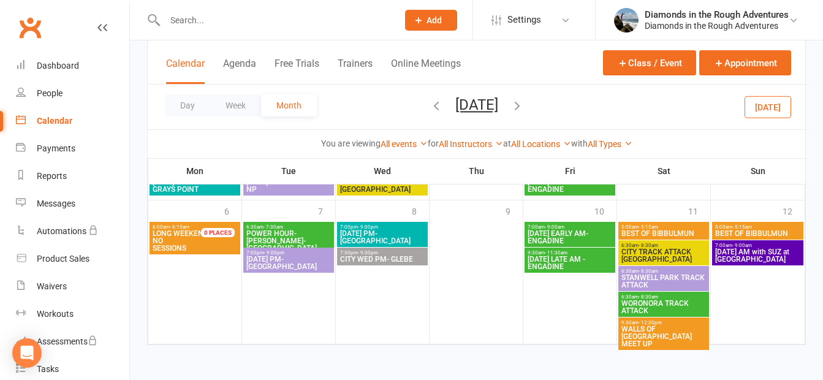
click at [752, 250] on span "[DATE] AM with SUZ at [GEOGRAPHIC_DATA]" at bounding box center [757, 255] width 86 height 15
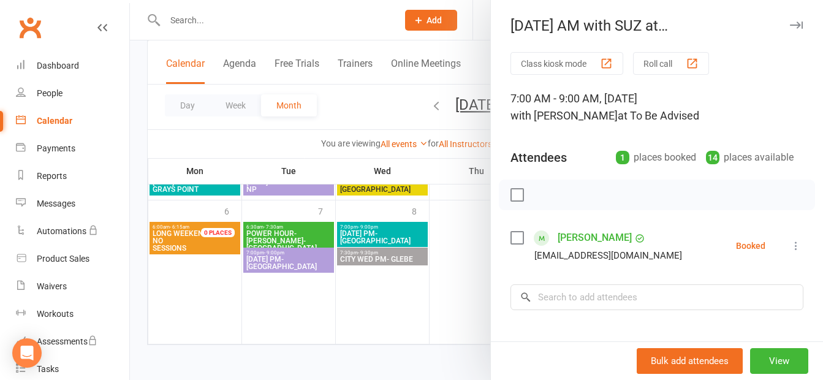
click at [468, 246] on div at bounding box center [476, 190] width 693 height 380
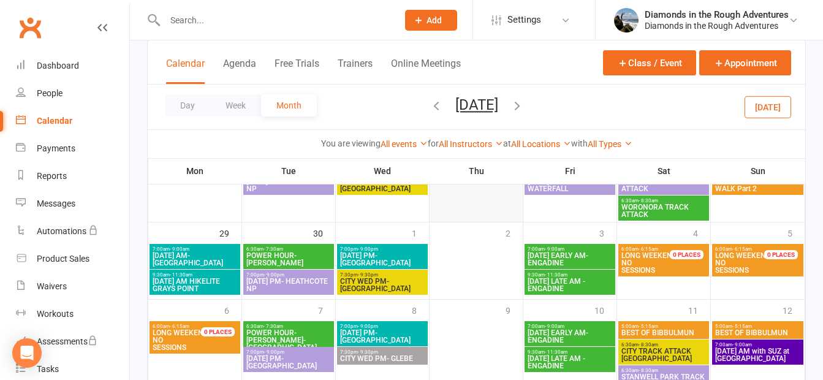
scroll to position [512, 0]
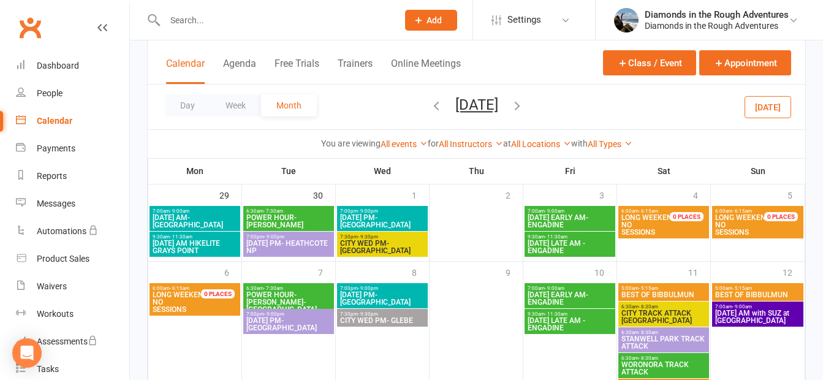
click at [524, 104] on icon "button" at bounding box center [516, 105] width 13 height 13
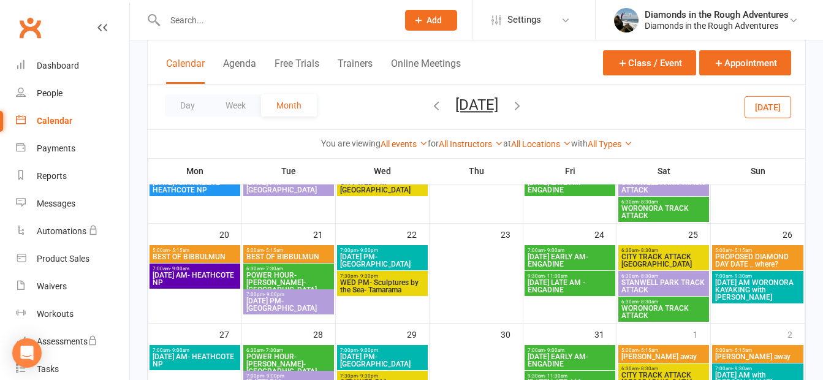
scroll to position [380, 0]
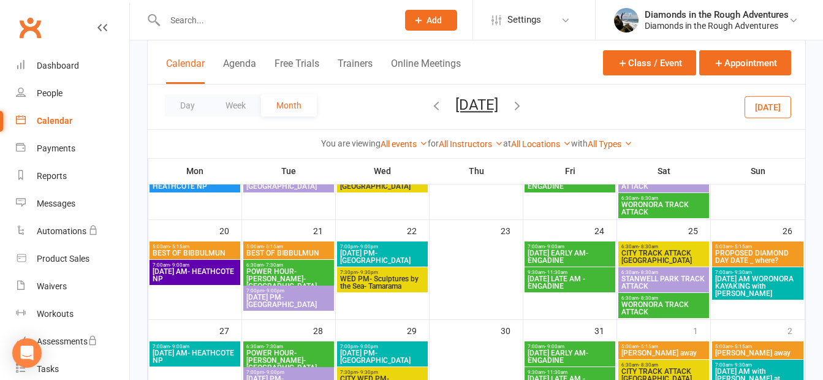
click at [524, 100] on icon "button" at bounding box center [516, 105] width 13 height 13
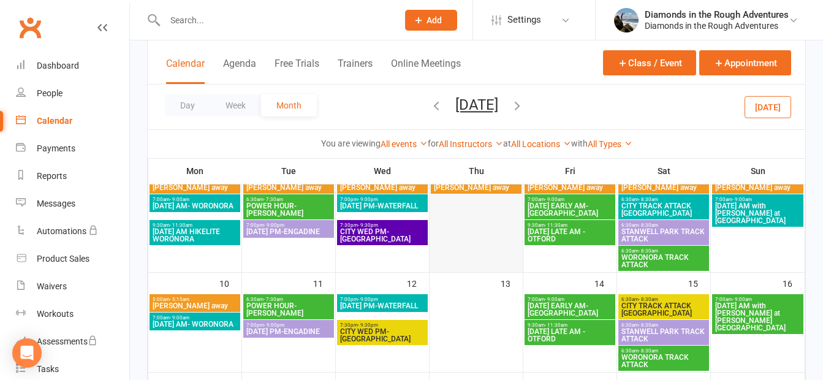
scroll to position [196, 0]
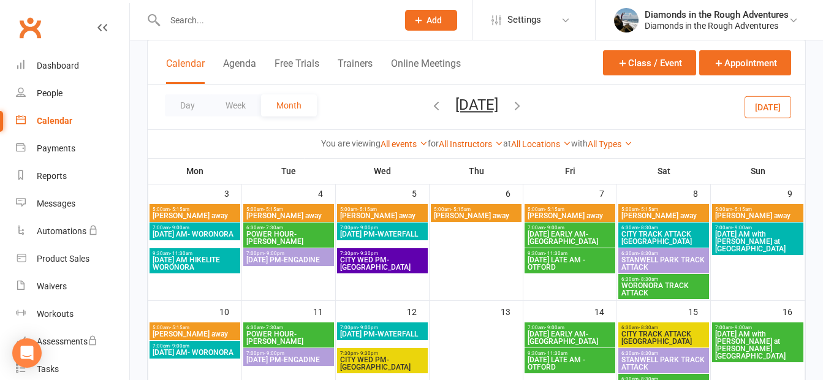
click at [388, 262] on span "CITY WED PM- [GEOGRAPHIC_DATA]" at bounding box center [382, 263] width 86 height 15
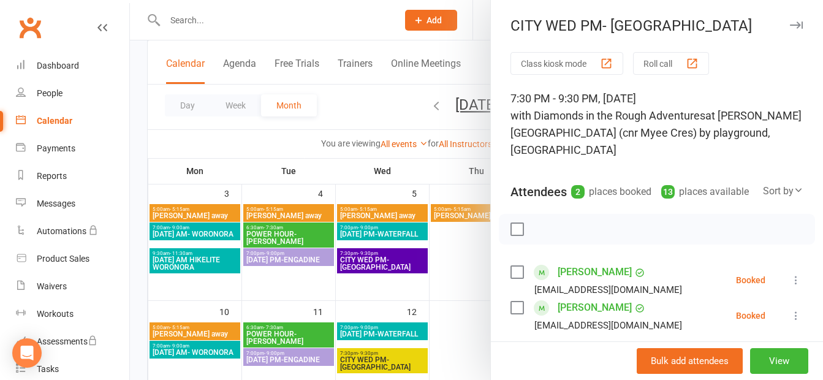
drag, startPoint x: 456, startPoint y: 262, endPoint x: 437, endPoint y: 255, distance: 19.4
click at [456, 262] on div at bounding box center [476, 190] width 693 height 380
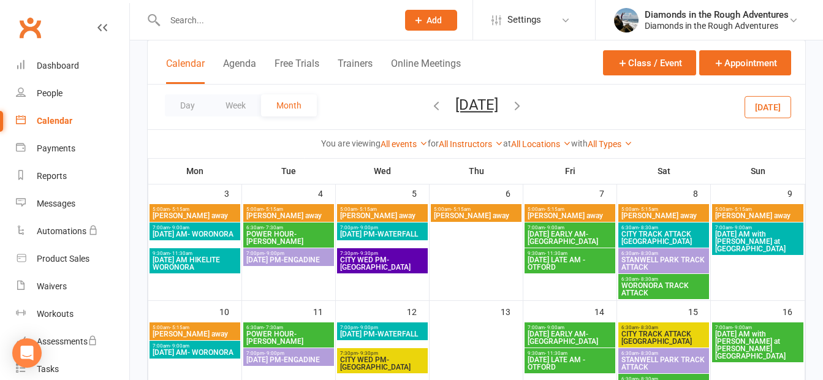
click at [394, 260] on span "CITY WED PM- [GEOGRAPHIC_DATA]" at bounding box center [382, 263] width 86 height 15
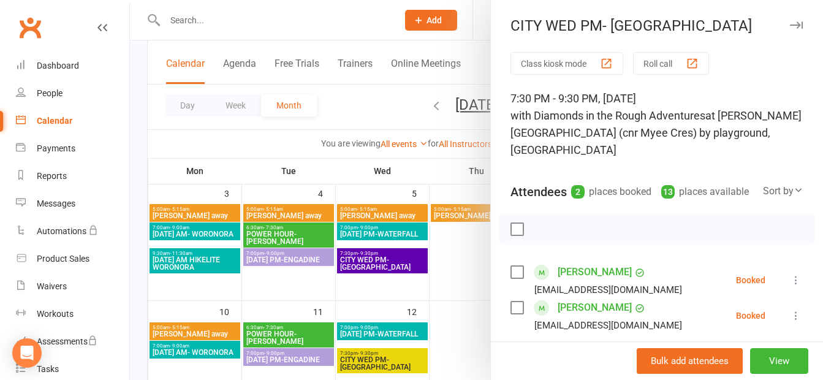
drag, startPoint x: 477, startPoint y: 261, endPoint x: 461, endPoint y: 257, distance: 16.5
click at [477, 261] on div at bounding box center [476, 190] width 693 height 380
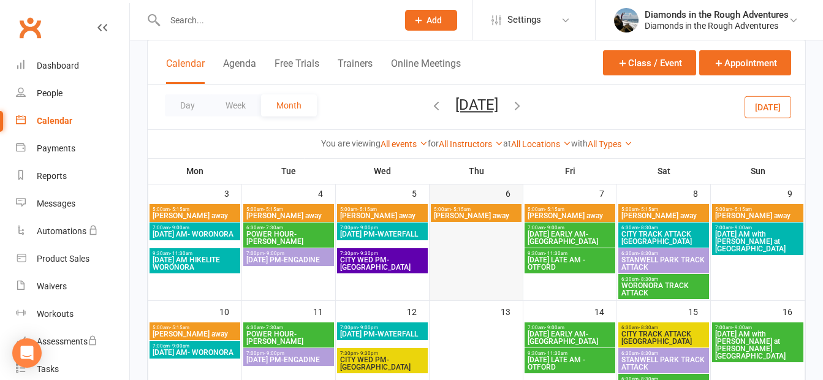
click at [469, 257] on div at bounding box center [476, 252] width 91 height 96
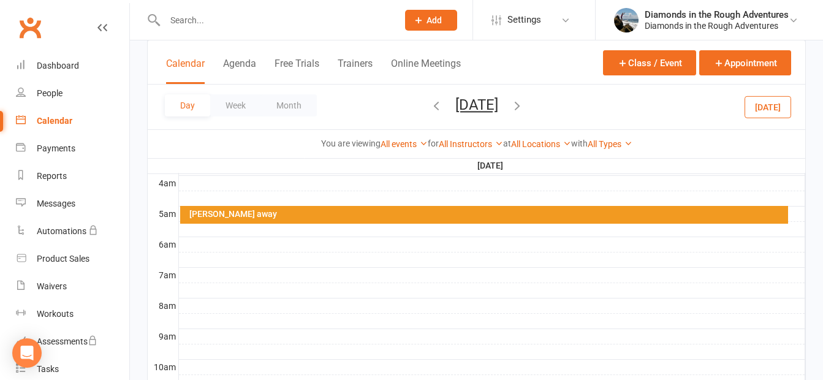
scroll to position [0, 0]
click at [292, 103] on button "Month" at bounding box center [289, 105] width 56 height 22
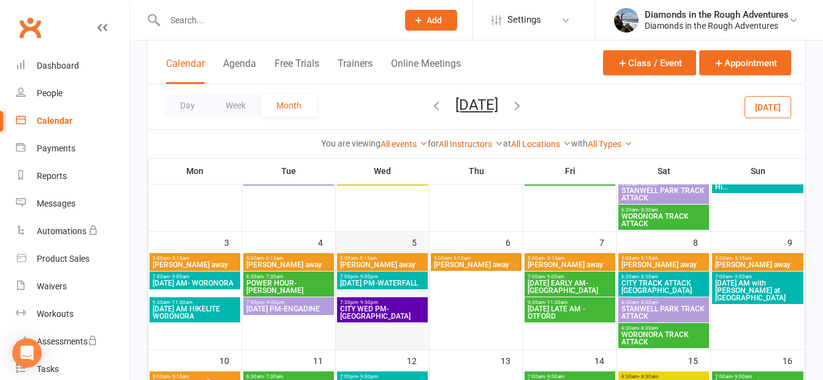
scroll to position [135, 0]
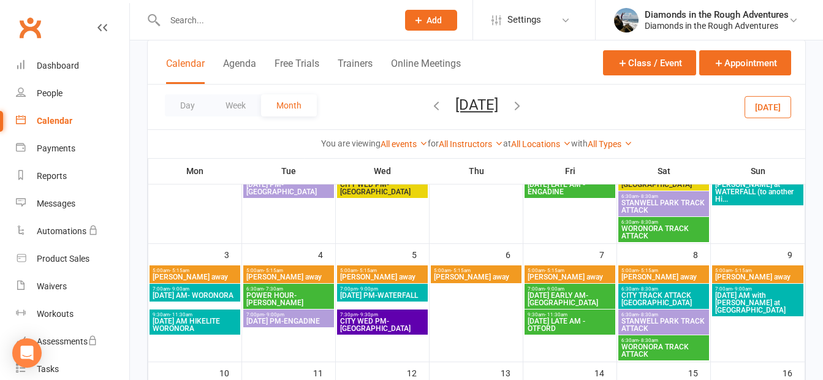
click at [391, 320] on span "CITY WED PM- [GEOGRAPHIC_DATA]" at bounding box center [382, 324] width 86 height 15
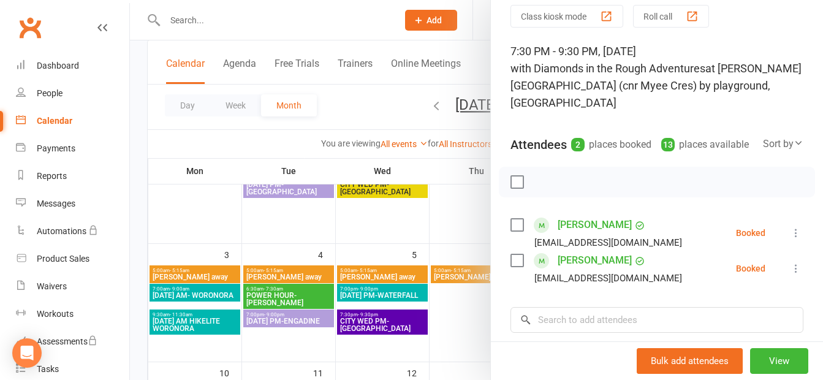
scroll to position [0, 0]
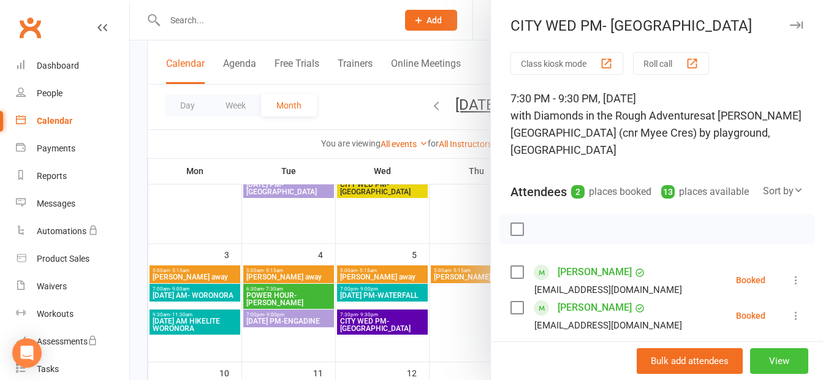
click at [761, 351] on button "View" at bounding box center [779, 361] width 58 height 26
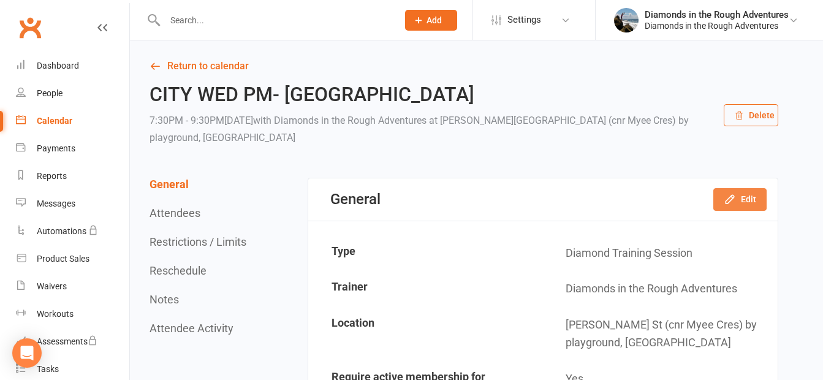
click at [744, 197] on button "Edit" at bounding box center [739, 199] width 53 height 22
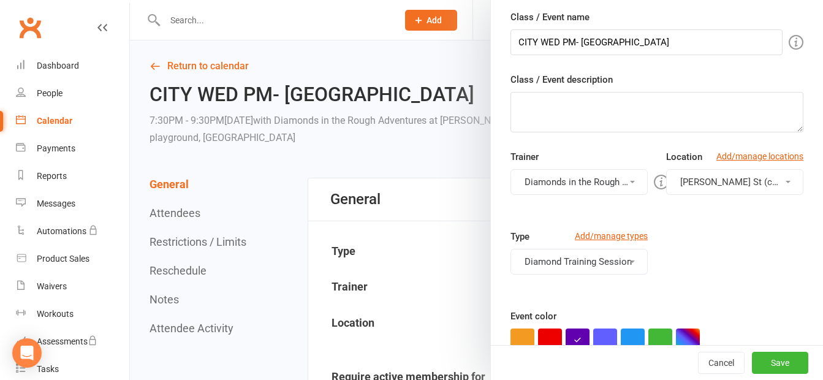
scroll to position [122, 0]
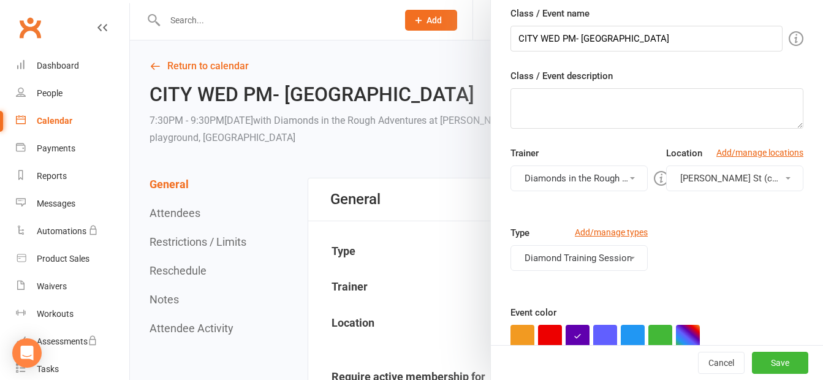
click at [603, 175] on button "Diamonds in the Rough Adventures" at bounding box center [578, 178] width 137 height 26
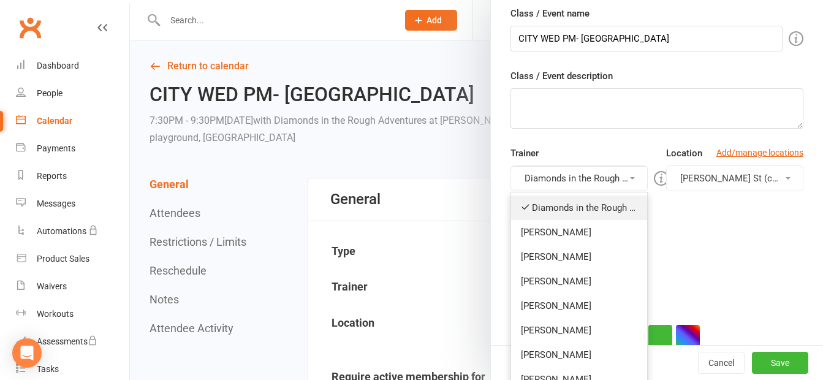
click at [547, 206] on link "Diamonds in the Rough Adventures" at bounding box center [579, 207] width 136 height 24
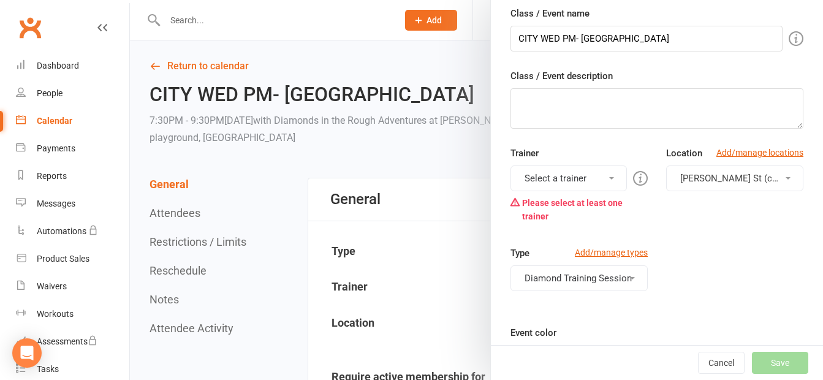
click at [571, 170] on button "Select a trainer" at bounding box center [568, 178] width 116 height 26
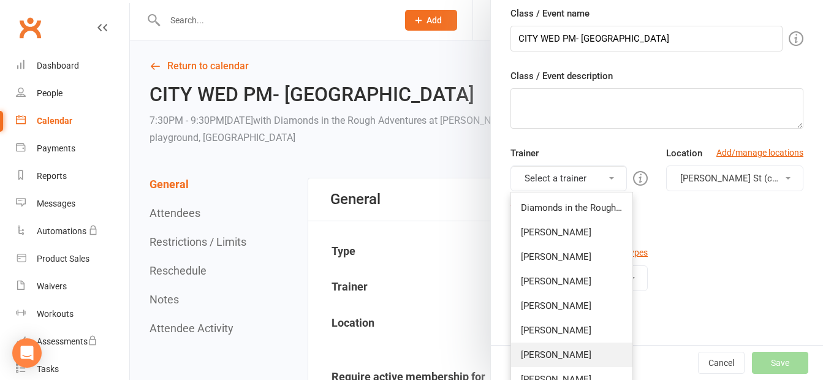
click at [550, 355] on link "[PERSON_NAME]" at bounding box center [571, 354] width 121 height 24
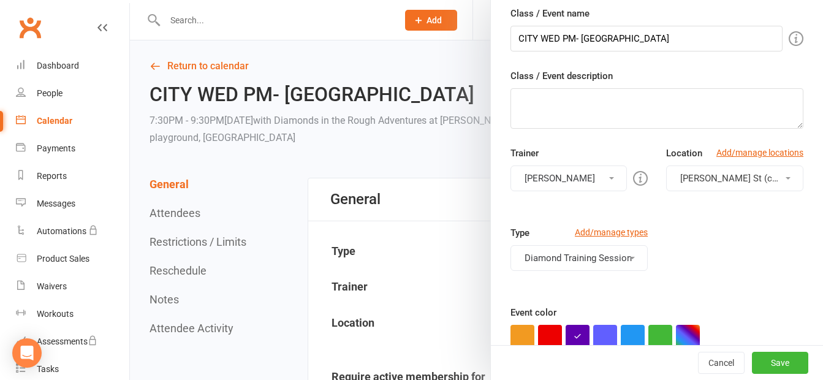
click at [748, 178] on span "[PERSON_NAME] St (cnr Myee Cres) by playground, [GEOGRAPHIC_DATA]" at bounding box center [830, 178] width 300 height 11
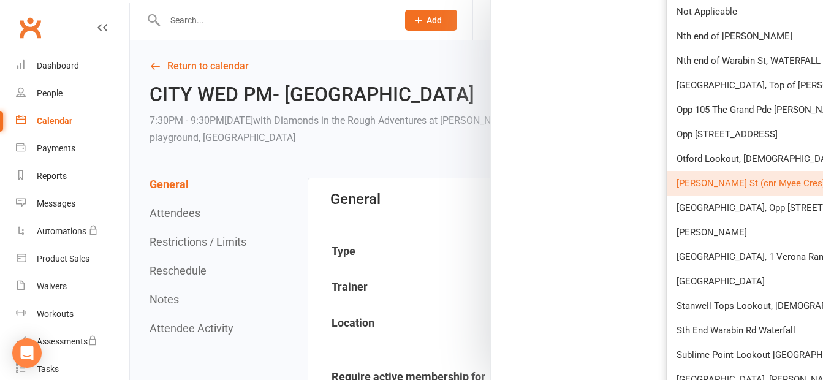
scroll to position [943, 0]
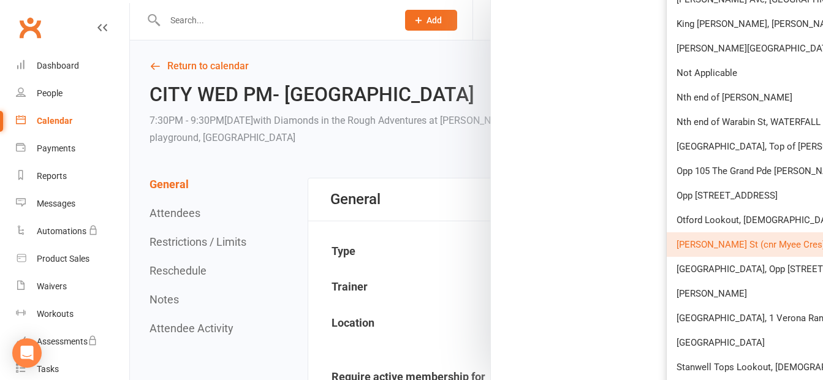
drag, startPoint x: 428, startPoint y: 94, endPoint x: 472, endPoint y: 37, distance: 71.7
click at [428, 94] on div at bounding box center [476, 190] width 693 height 380
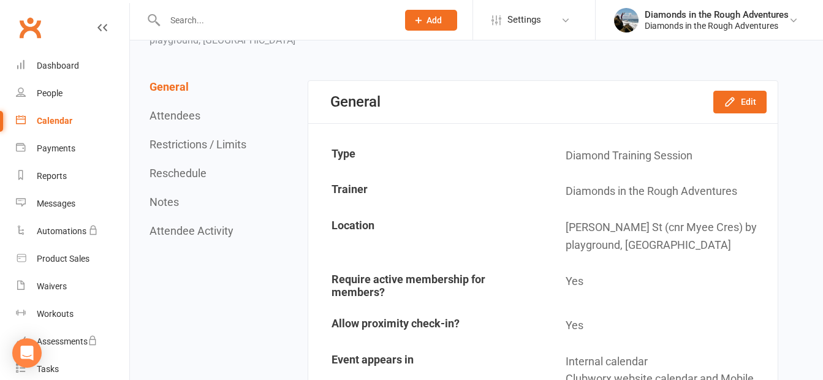
scroll to position [61, 0]
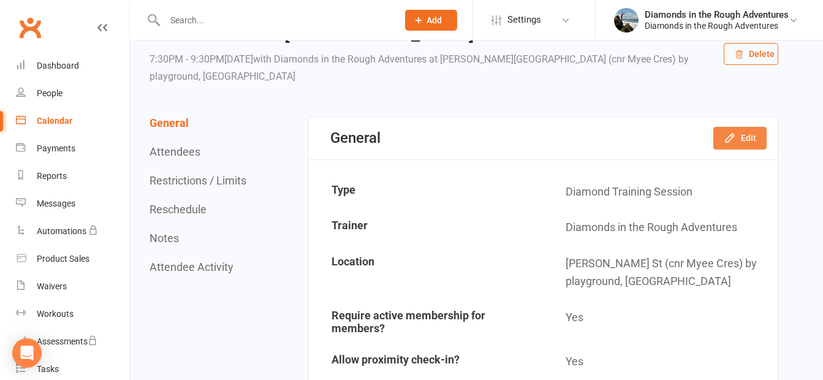
click at [748, 138] on button "Edit" at bounding box center [739, 138] width 53 height 22
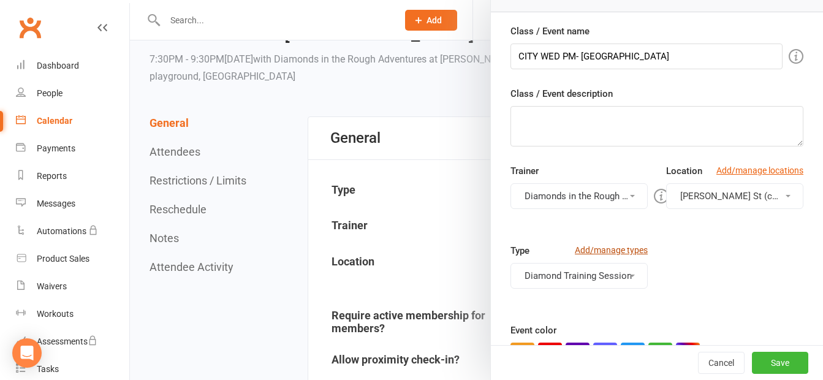
scroll to position [122, 0]
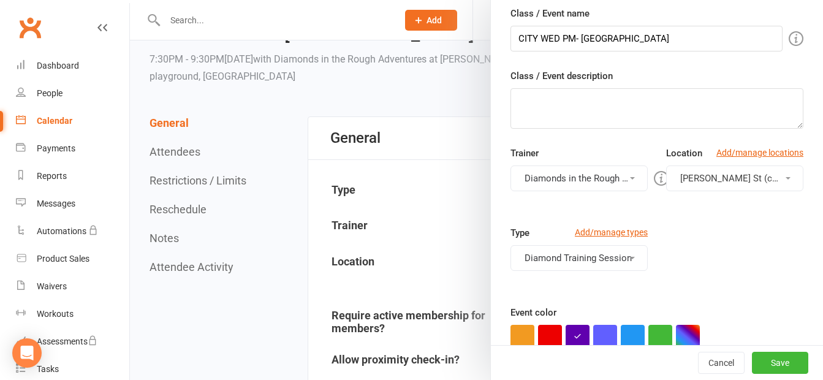
click at [595, 174] on button "Diamonds in the Rough Adventures" at bounding box center [578, 178] width 137 height 26
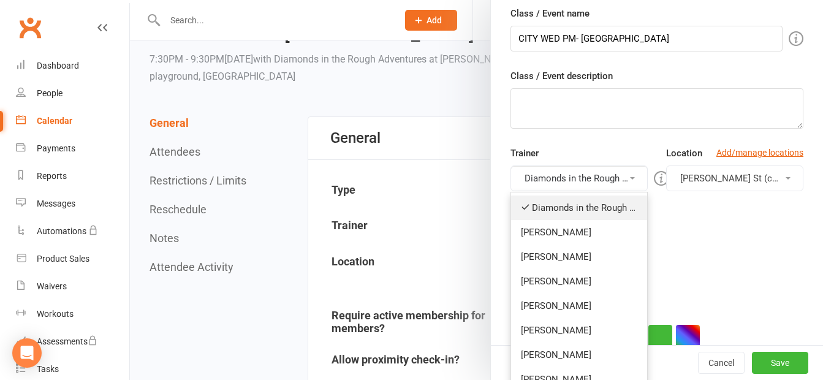
click at [560, 203] on link "Diamonds in the Rough Adventures" at bounding box center [579, 207] width 136 height 24
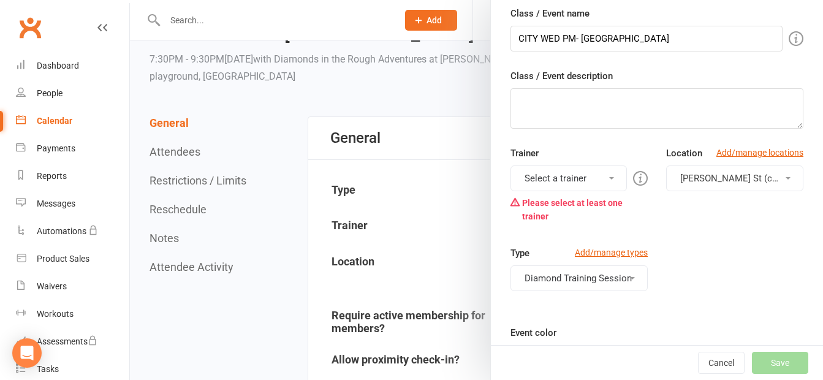
click at [569, 176] on button "Select a trainer" at bounding box center [568, 178] width 116 height 26
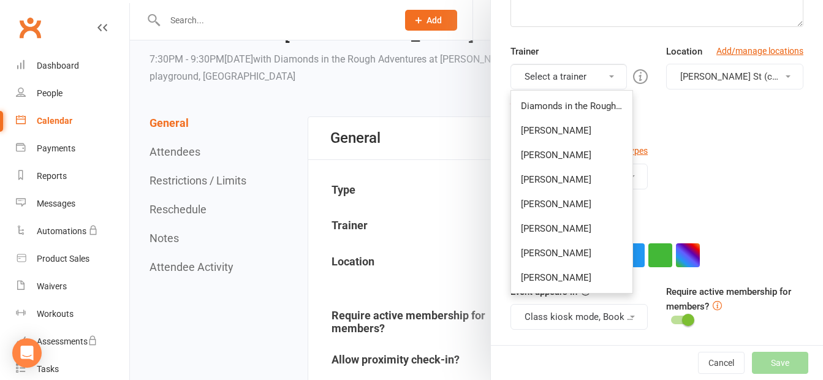
scroll to position [245, 0]
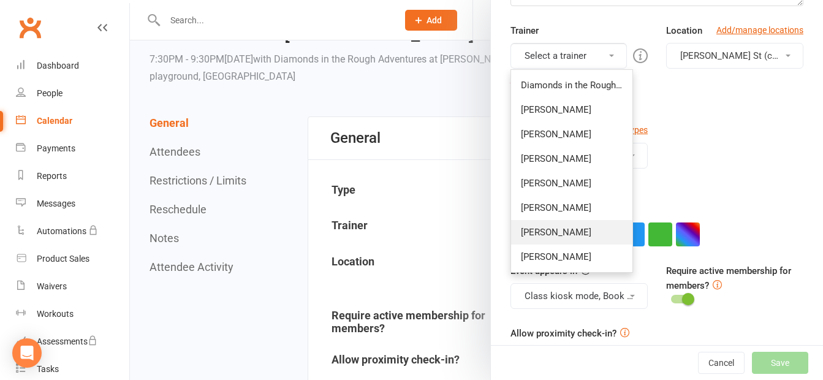
click at [544, 231] on link "[PERSON_NAME]" at bounding box center [571, 232] width 121 height 24
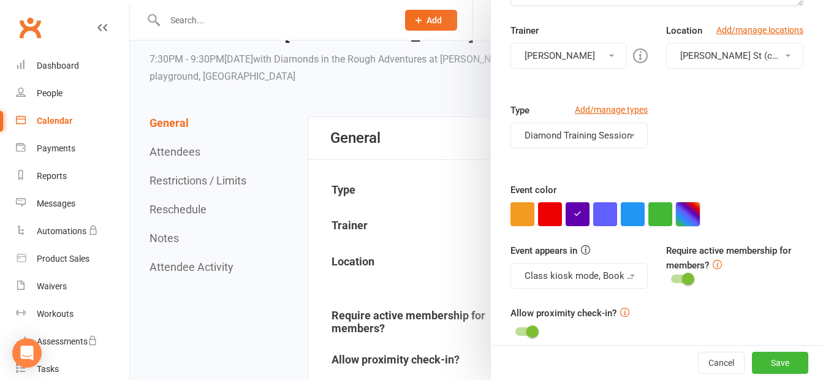
click at [680, 211] on button "button" at bounding box center [688, 214] width 24 height 24
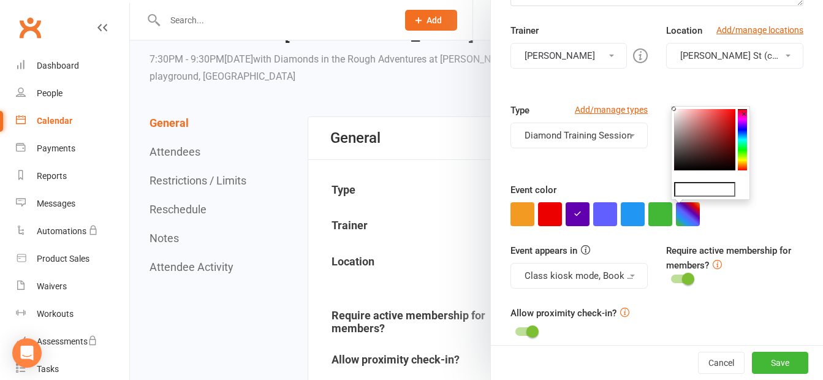
click at [693, 190] on input "text" at bounding box center [704, 189] width 61 height 15
type input "#a8a4a4"
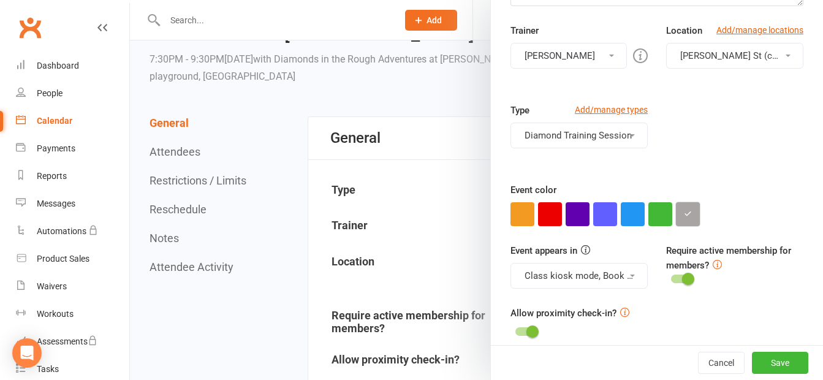
click at [682, 216] on button "button" at bounding box center [688, 214] width 24 height 24
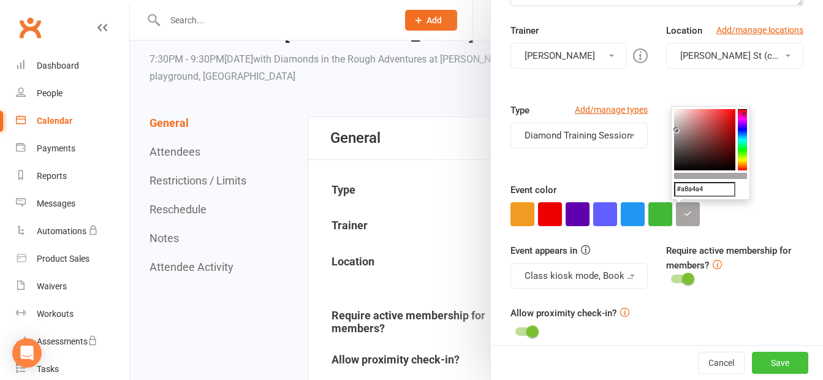
click at [761, 363] on button "Save" at bounding box center [780, 363] width 56 height 22
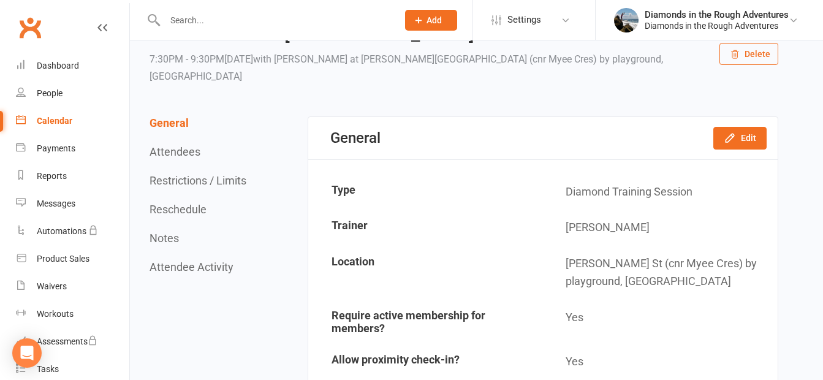
click at [58, 118] on div "Calendar" at bounding box center [55, 121] width 36 height 10
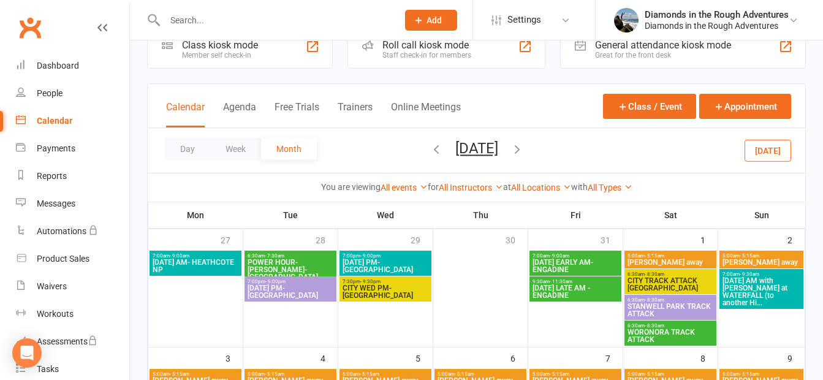
scroll to position [62, 0]
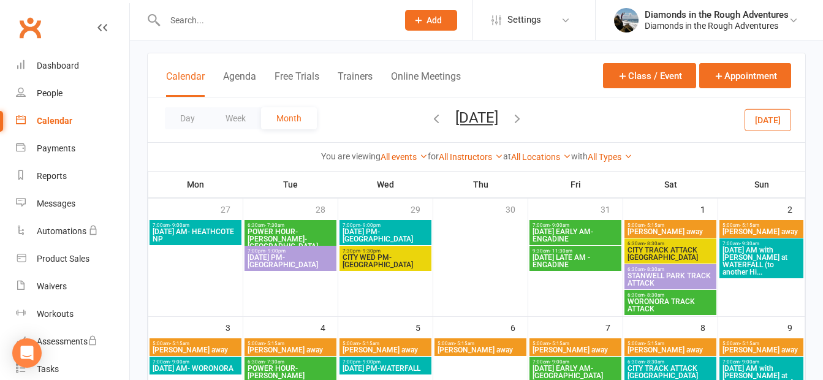
click at [750, 262] on span "[DATE] AM with [PERSON_NAME] at WATERFALL (to another Hi..." at bounding box center [760, 260] width 79 height 29
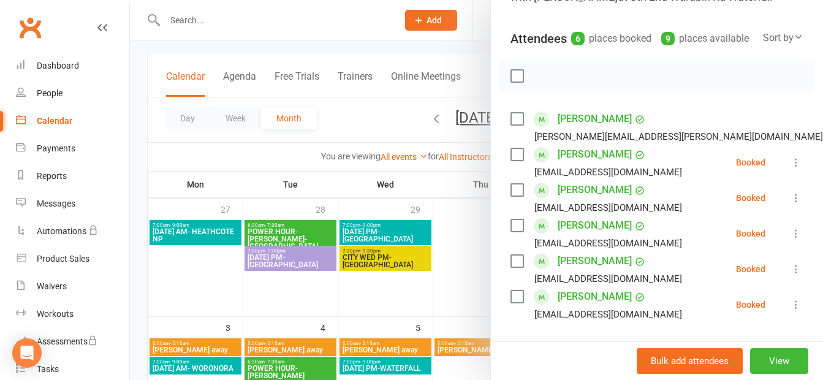
scroll to position [184, 0]
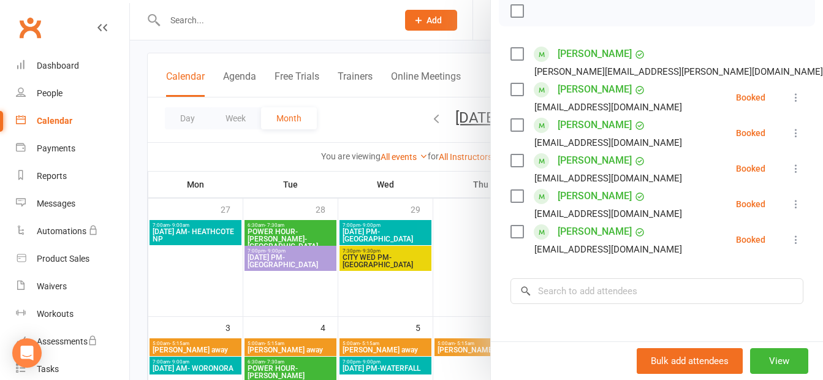
click at [455, 282] on div at bounding box center [476, 190] width 693 height 380
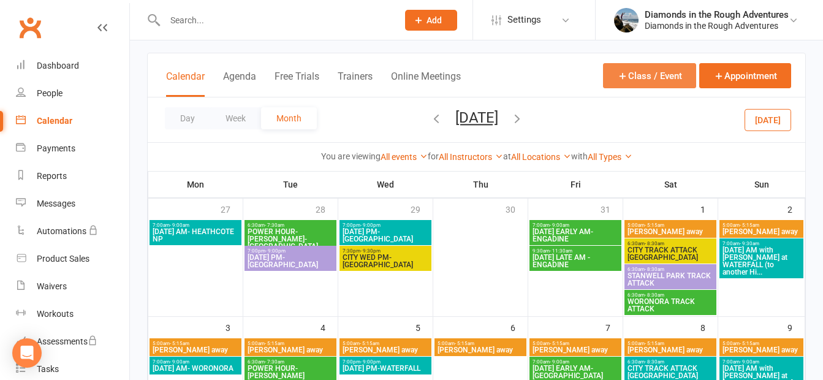
click at [663, 79] on button "Class / Event" at bounding box center [649, 75] width 93 height 25
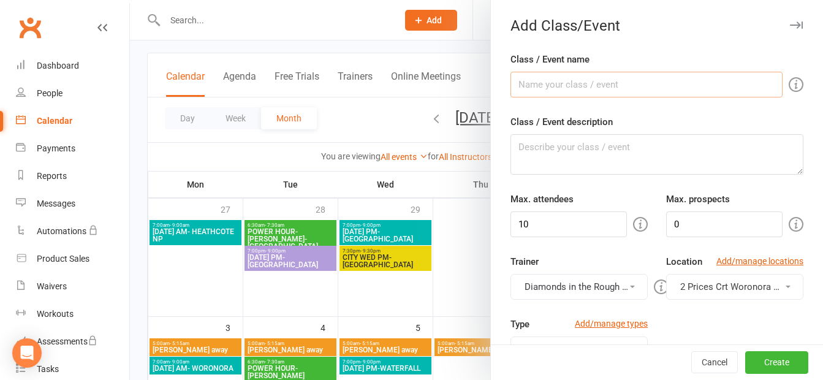
click at [545, 85] on input "Class / Event name" at bounding box center [646, 85] width 272 height 26
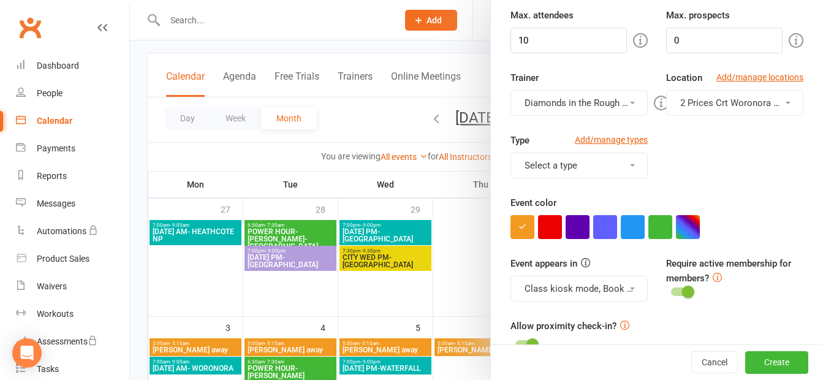
type input "Gems Day"
click at [580, 285] on button "Class kiosk mode, Book & Pay, Roll call, Clubworx website calendar and Mobile a…" at bounding box center [578, 289] width 137 height 26
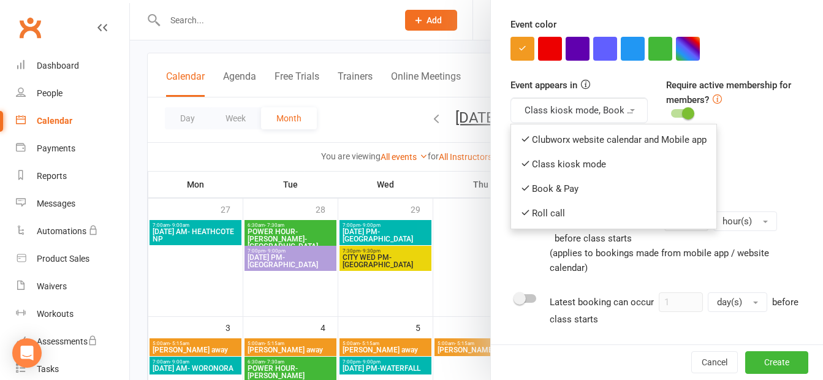
scroll to position [367, 0]
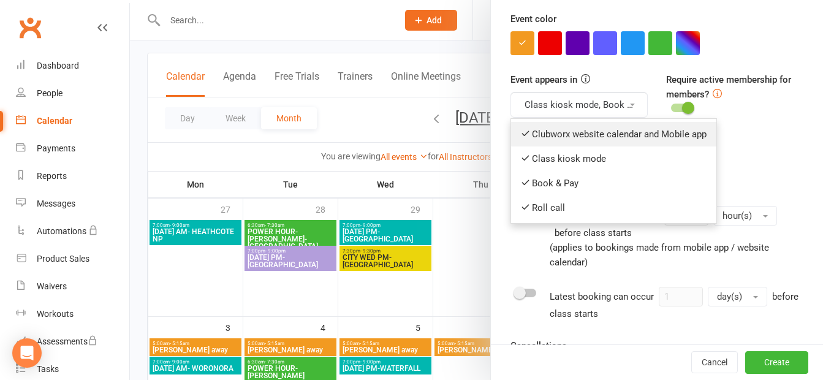
click at [569, 137] on link "Clubworx website calendar and Mobile app" at bounding box center [613, 134] width 205 height 24
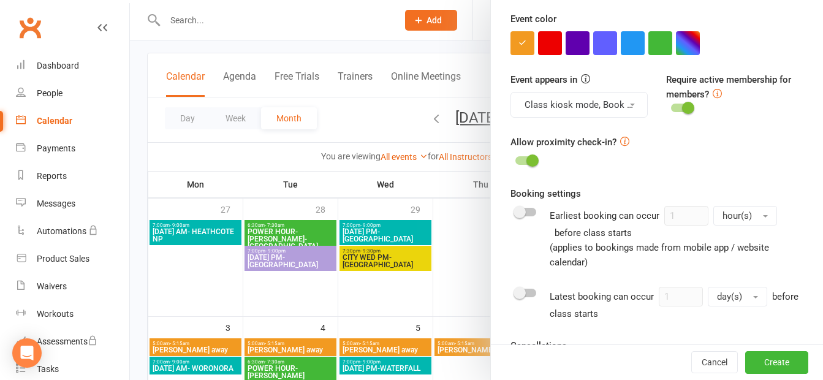
click at [579, 102] on button "Class kiosk mode, Book & Pay, Roll call" at bounding box center [578, 105] width 137 height 26
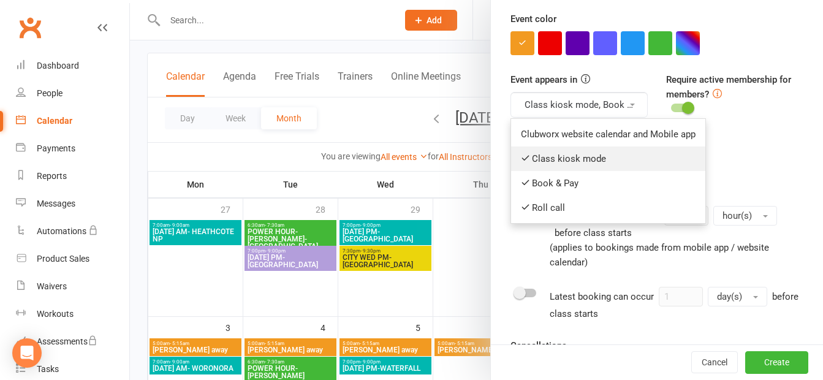
click at [568, 157] on link "Class kiosk mode" at bounding box center [608, 158] width 194 height 24
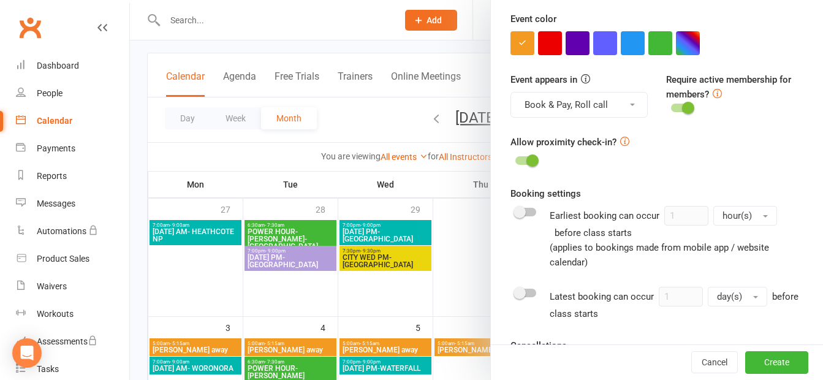
click at [584, 99] on button "Book & Pay, Roll call" at bounding box center [578, 105] width 137 height 26
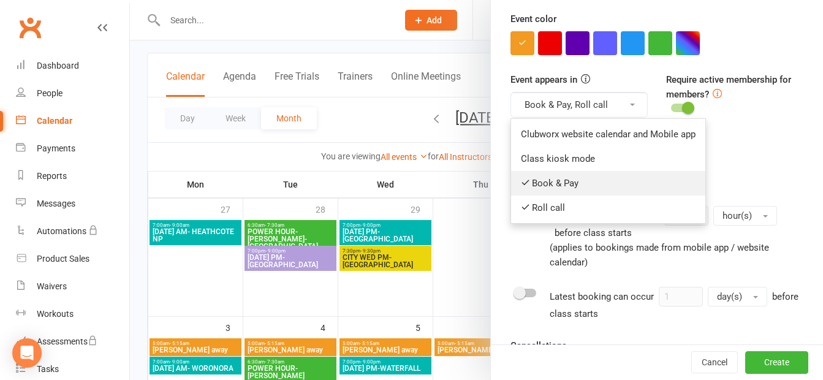
click at [560, 183] on link "Book & Pay" at bounding box center [608, 183] width 194 height 24
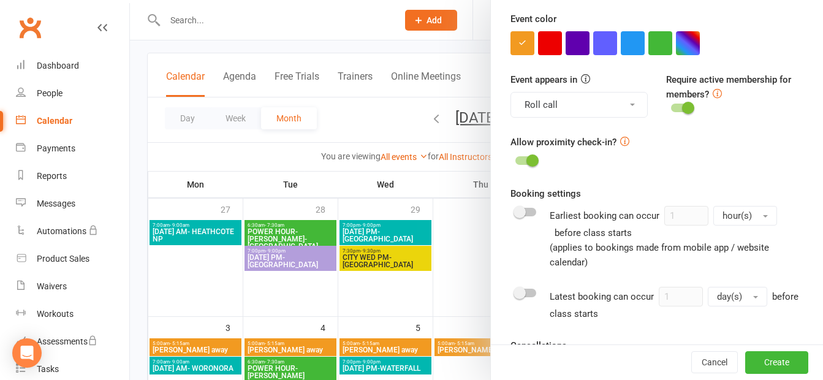
drag, startPoint x: 575, startPoint y: 102, endPoint x: 566, endPoint y: 148, distance: 47.4
click at [574, 102] on button "Roll call" at bounding box center [578, 105] width 137 height 26
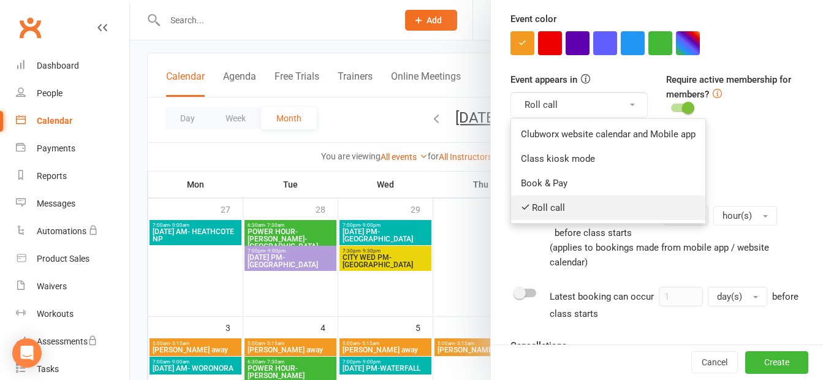
click at [552, 208] on link "Roll call" at bounding box center [608, 207] width 194 height 24
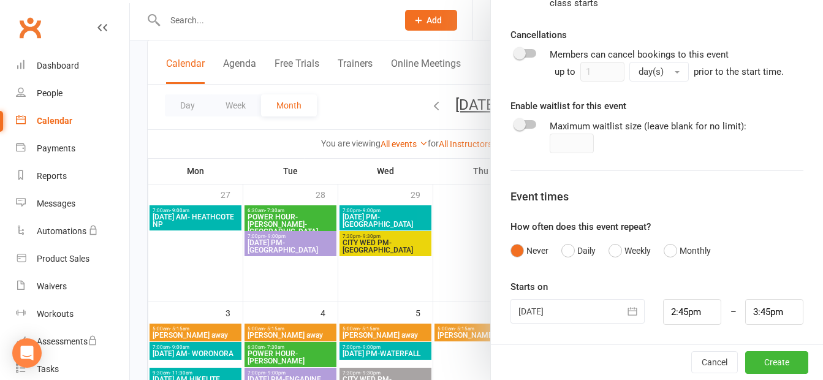
scroll to position [123, 0]
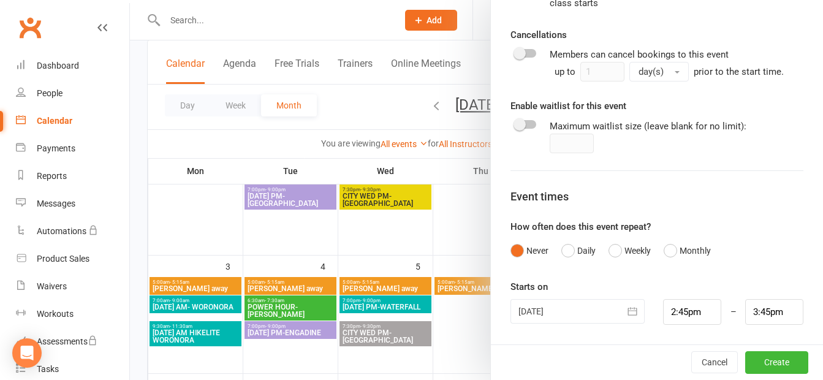
click at [536, 309] on div at bounding box center [577, 311] width 134 height 24
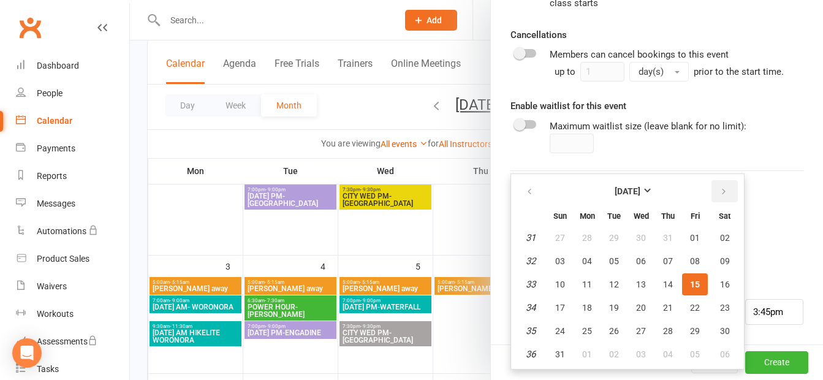
click at [719, 189] on icon "button" at bounding box center [723, 192] width 9 height 10
click at [555, 258] on span "02" at bounding box center [560, 261] width 10 height 10
type input "02 Nov 2025"
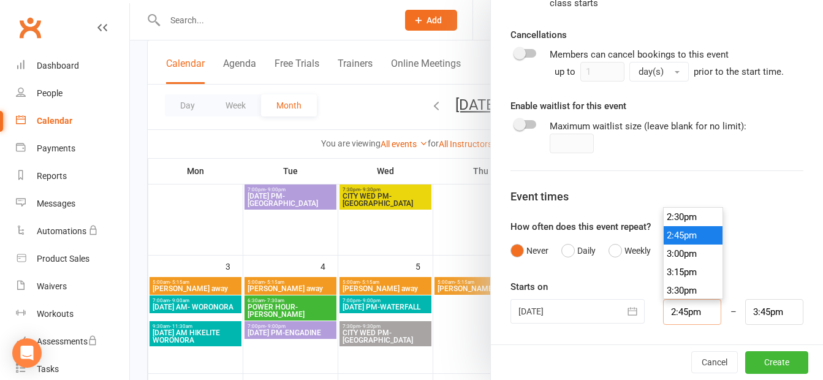
drag, startPoint x: 683, startPoint y: 309, endPoint x: 648, endPoint y: 300, distance: 36.1
click at [654, 300] on div "2:45pm 12:00am 12:15am 12:30am 12:45am 1:00am 1:15am 1:30am 1:45am 2:00am 2:15a…" at bounding box center [692, 312] width 77 height 26
type input "8"
type input "9:00am"
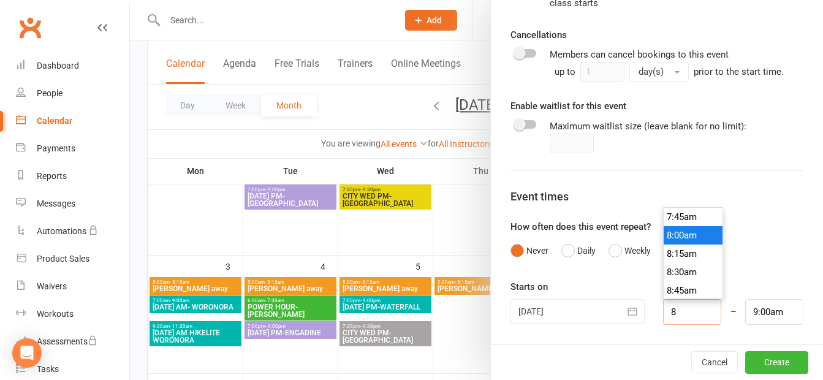
type input "8:00am"
click at [682, 235] on li "8:00am" at bounding box center [692, 235] width 59 height 18
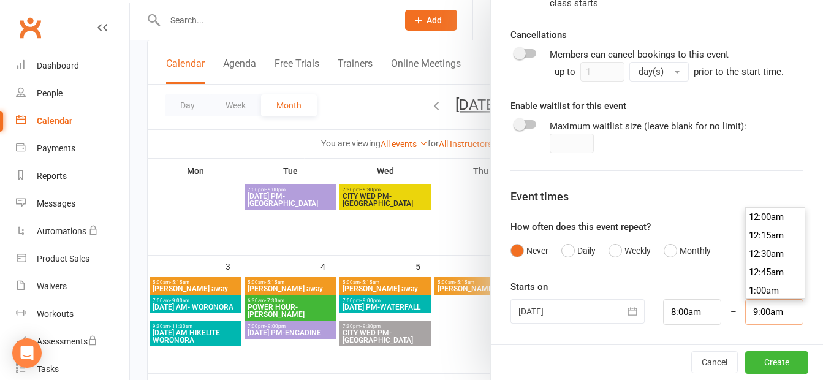
scroll to position [643, 0]
drag, startPoint x: 749, startPoint y: 311, endPoint x: 717, endPoint y: 309, distance: 32.5
click at [717, 309] on div "02 Nov 2025 November 2025 Sun Mon Tue Wed Thu Fri Sat 44 26 27 28 29 30 31 01 4…" at bounding box center [656, 312] width 311 height 26
type input "1:00pm"
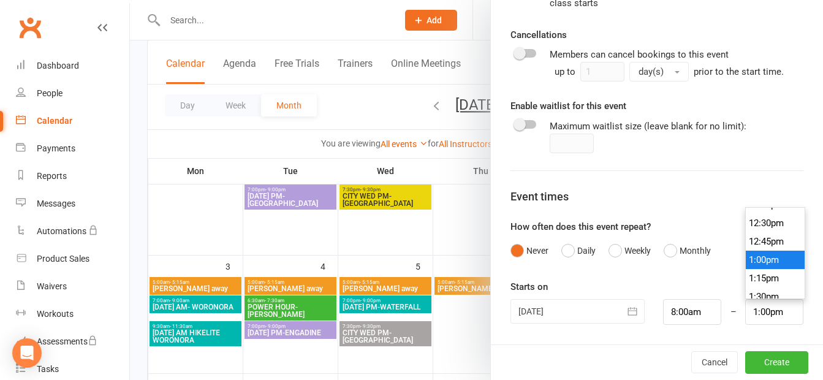
click at [750, 260] on li "1:00pm" at bounding box center [774, 260] width 59 height 18
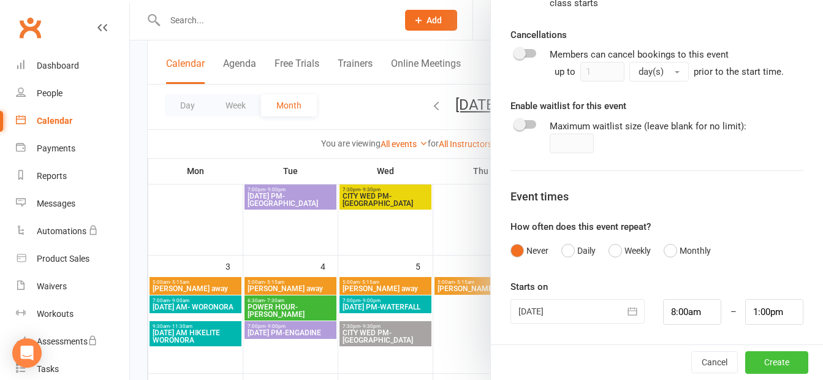
click at [756, 360] on button "Create" at bounding box center [776, 362] width 63 height 22
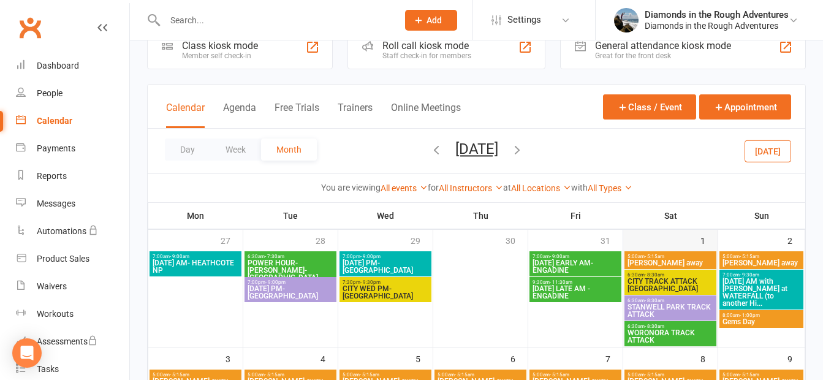
scroll to position [1, 0]
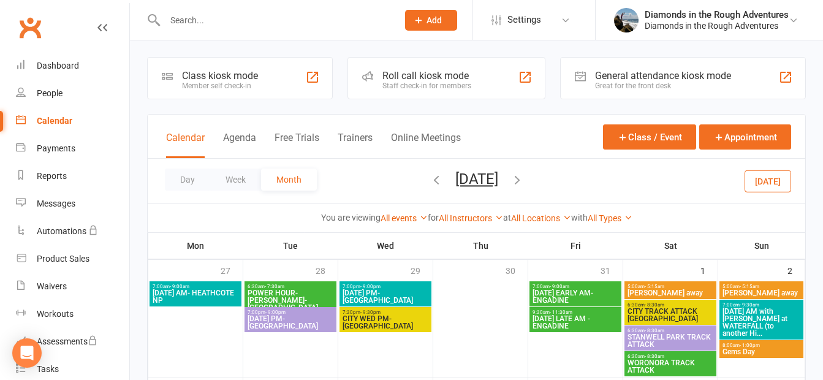
click at [745, 350] on span "Gems Day" at bounding box center [760, 351] width 79 height 7
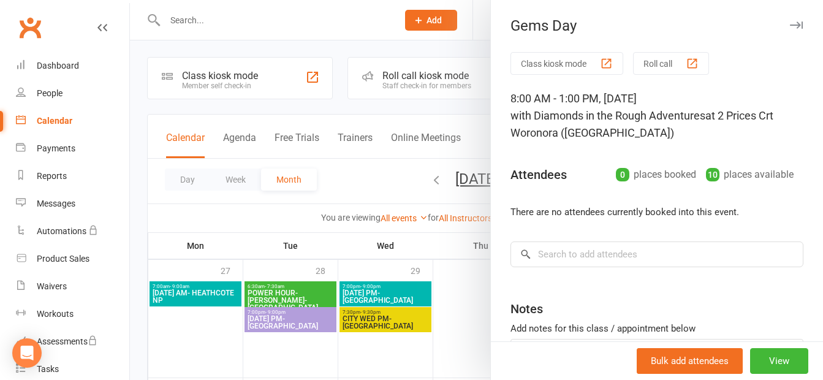
click at [473, 280] on div at bounding box center [476, 190] width 693 height 380
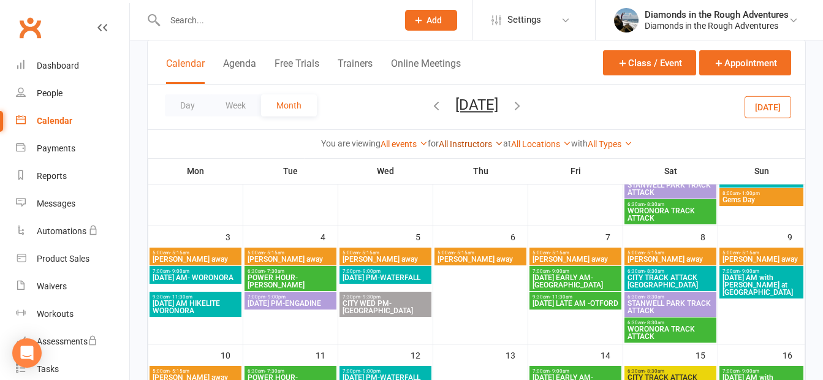
scroll to position [184, 0]
